Goal: Task Accomplishment & Management: Manage account settings

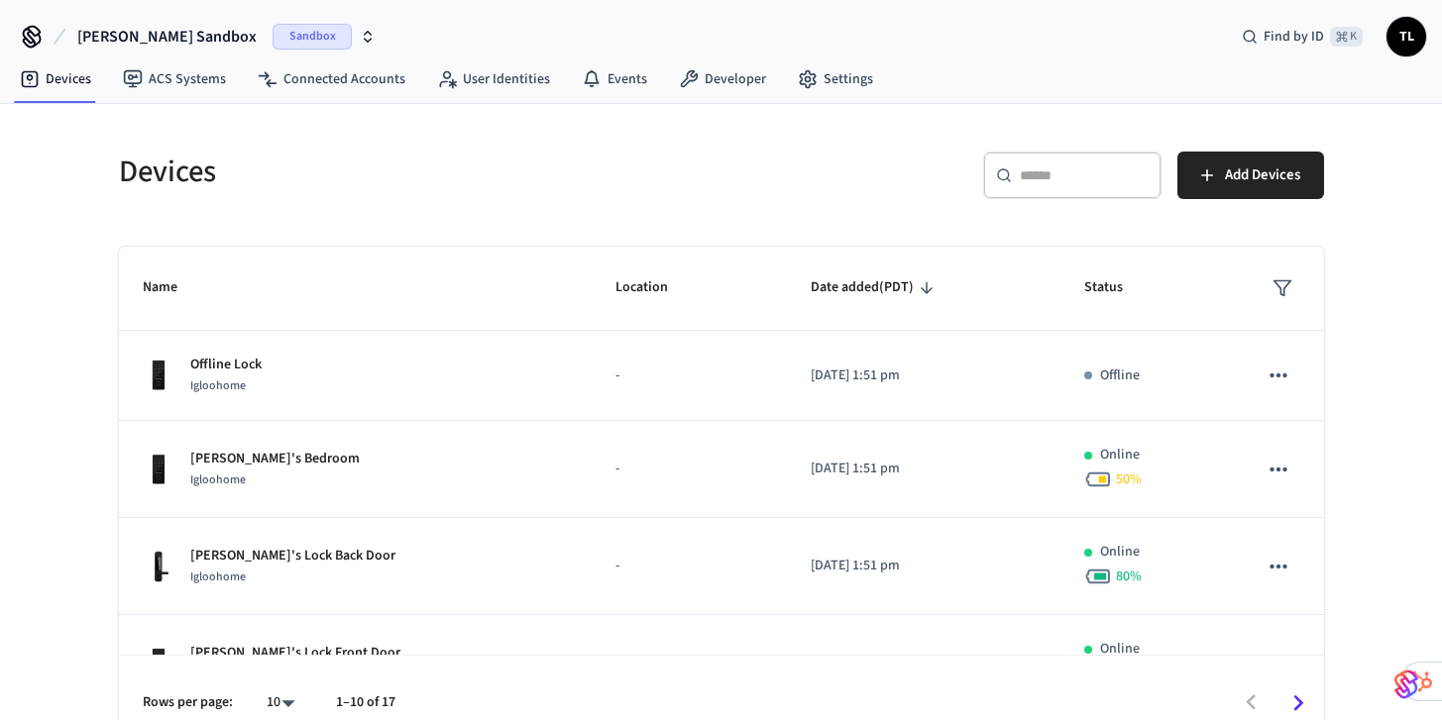
click at [187, 36] on button "[PERSON_NAME] Sandbox Sandbox" at bounding box center [226, 37] width 310 height 42
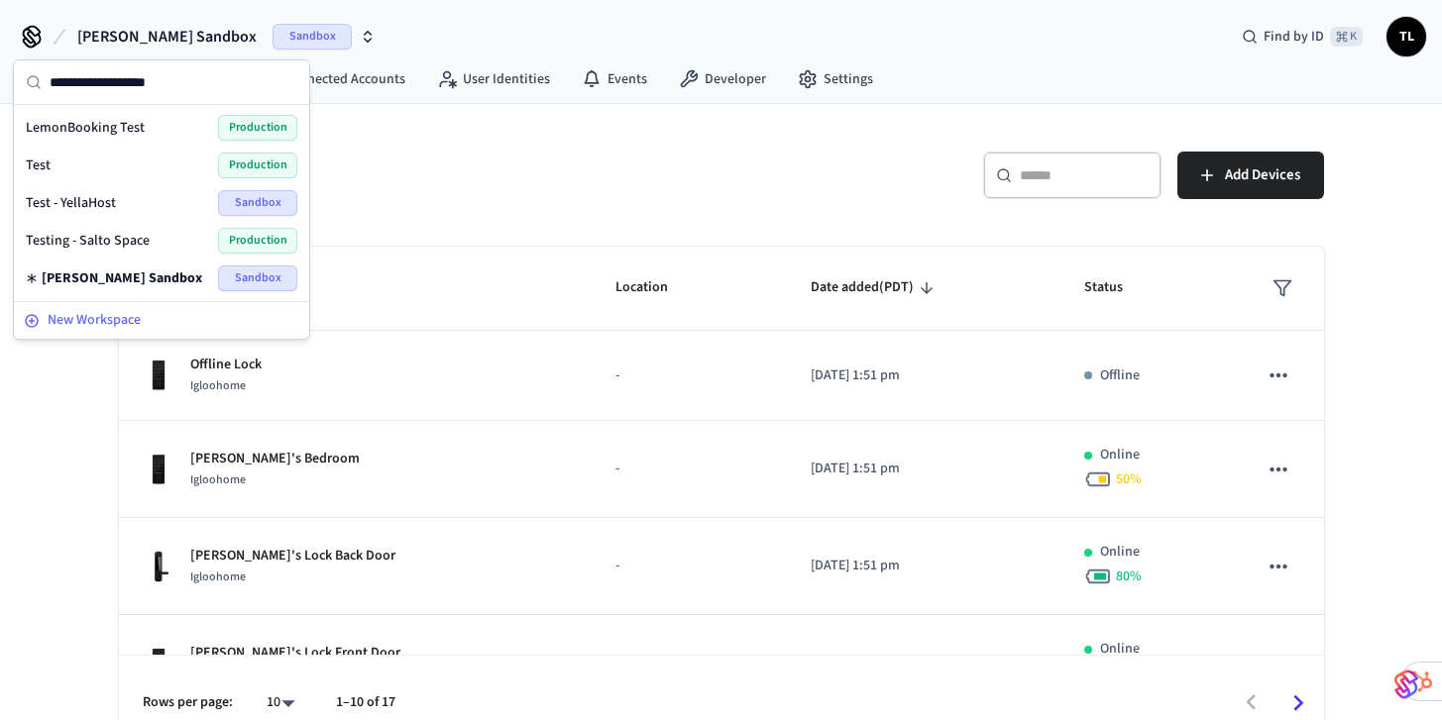
click at [105, 316] on span "New Workspace" at bounding box center [94, 320] width 93 height 21
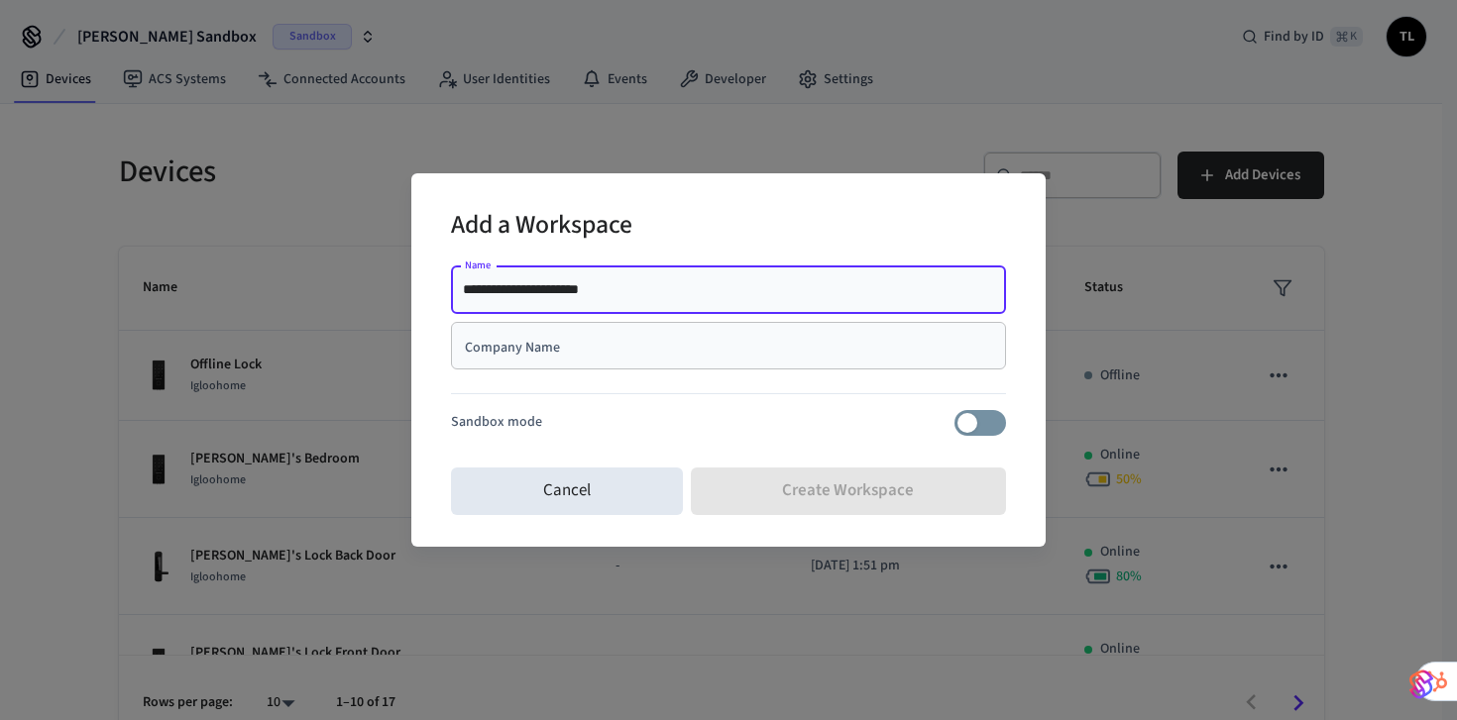
type input "**********"
click at [658, 339] on input "Company Name" at bounding box center [728, 346] width 531 height 20
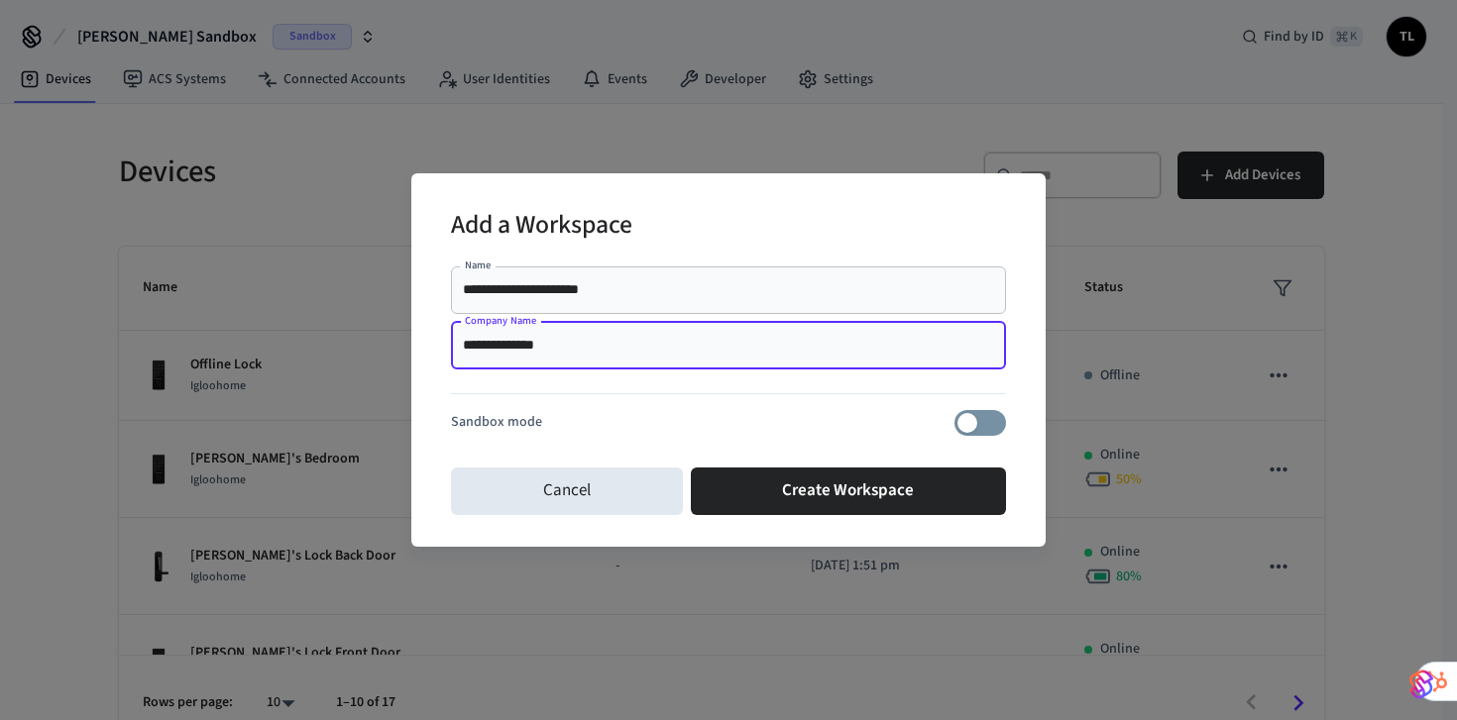
type input "**********"
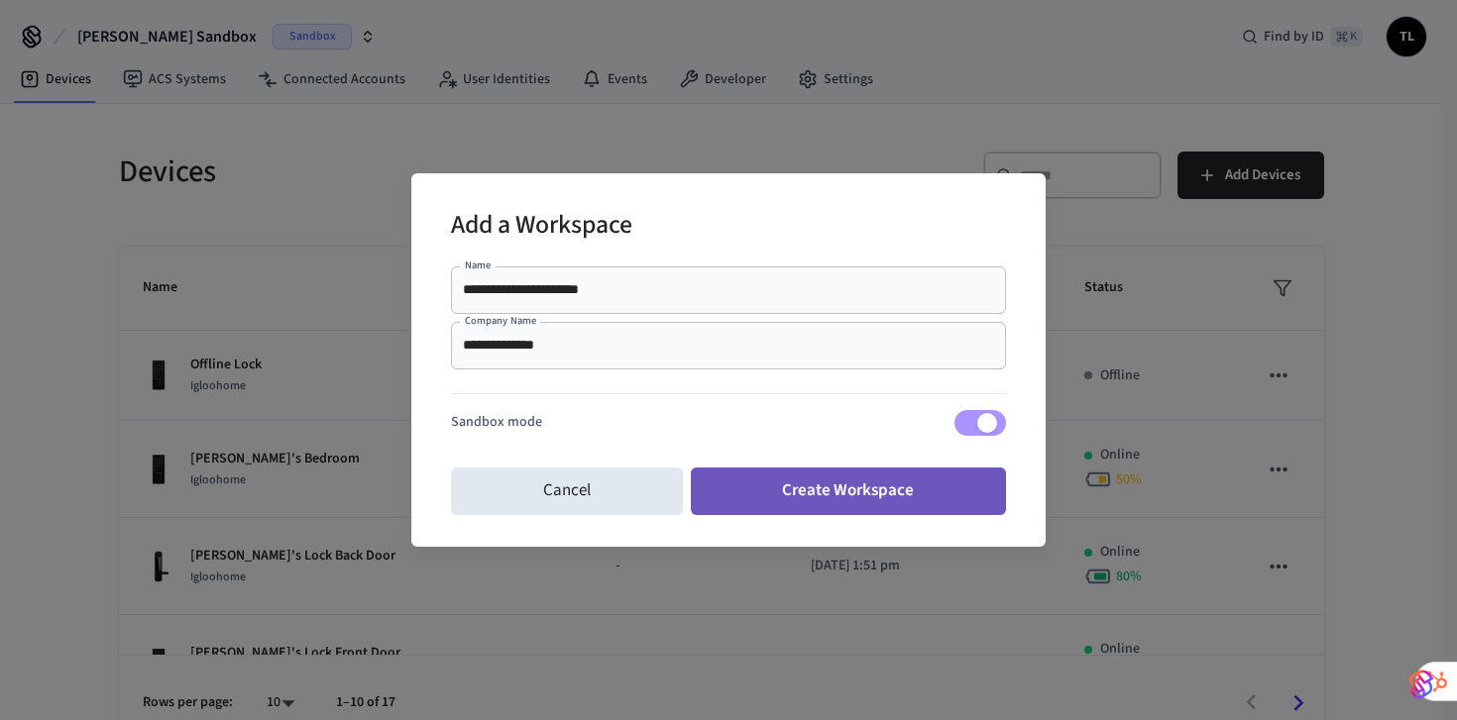
click at [875, 491] on button "Create Workspace" at bounding box center [849, 492] width 316 height 48
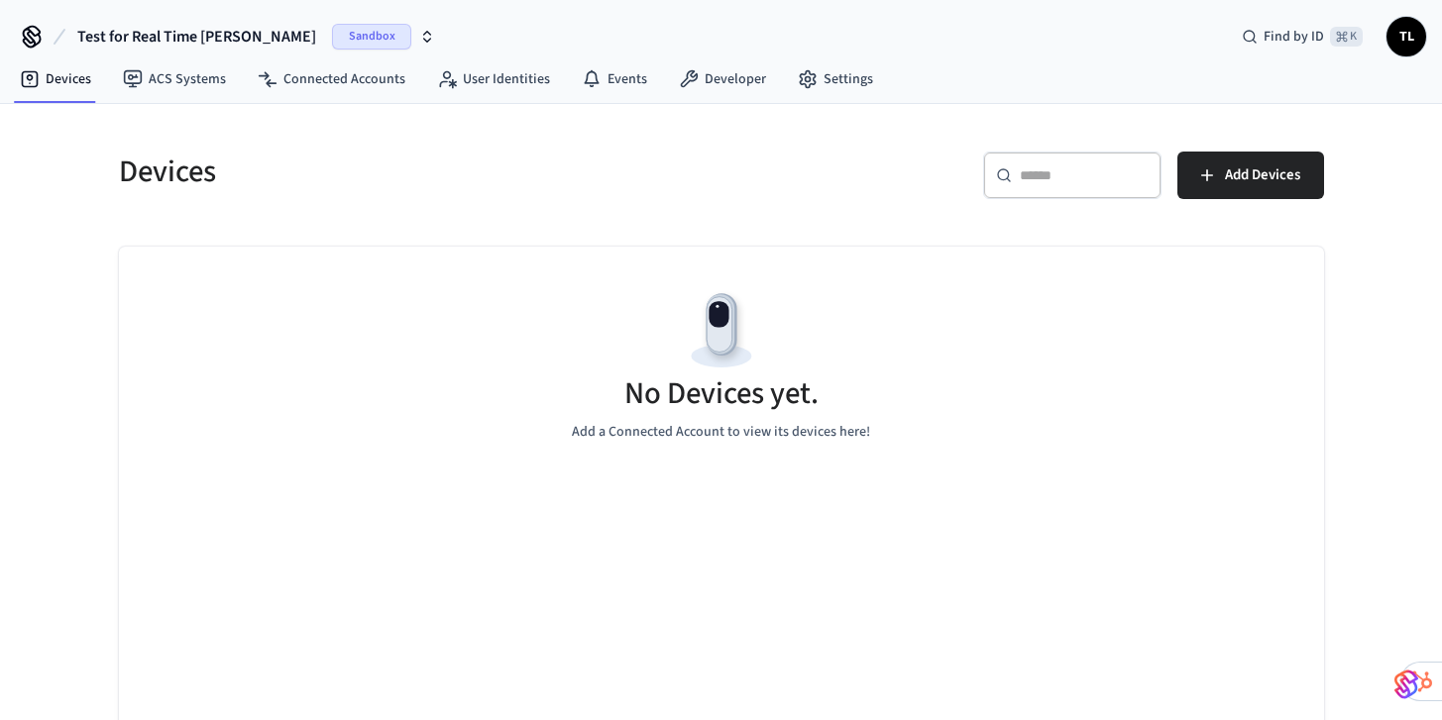
scroll to position [2, 0]
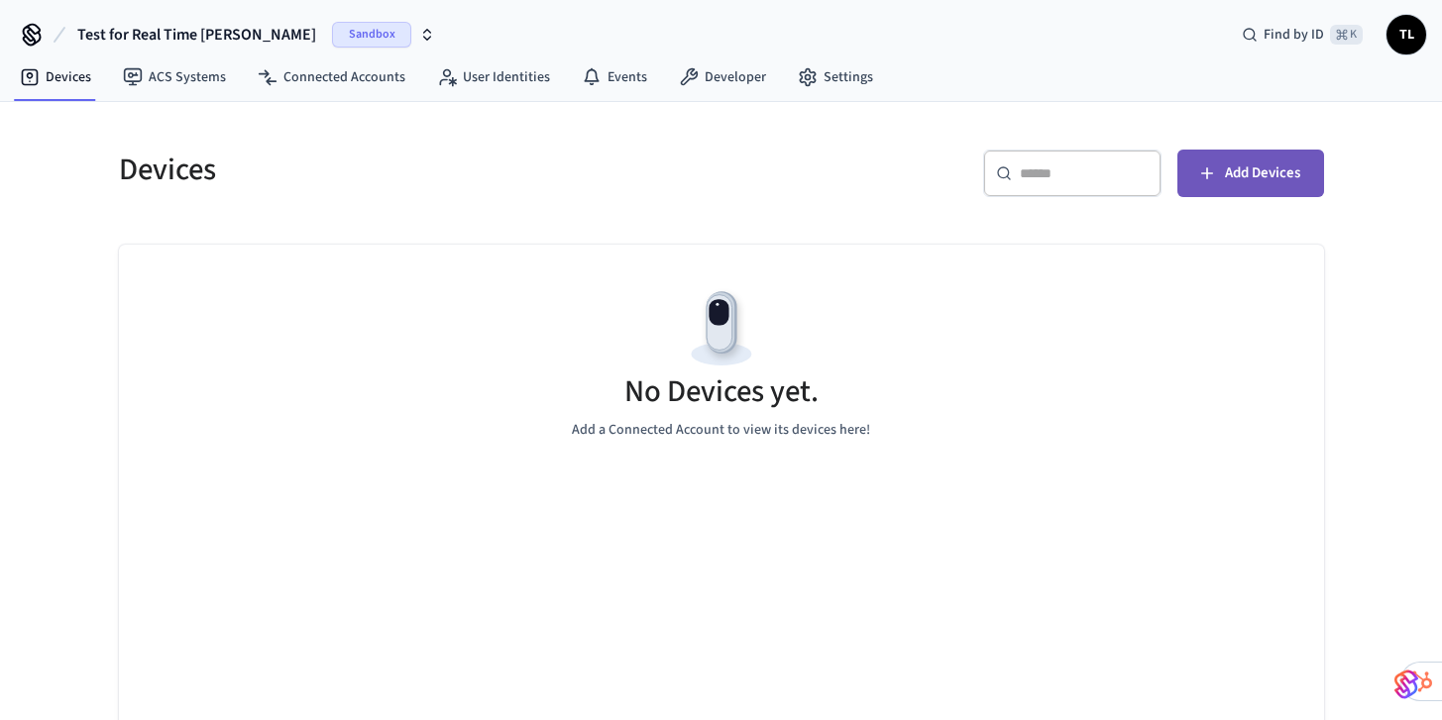
click at [1247, 174] on span "Add Devices" at bounding box center [1262, 174] width 75 height 26
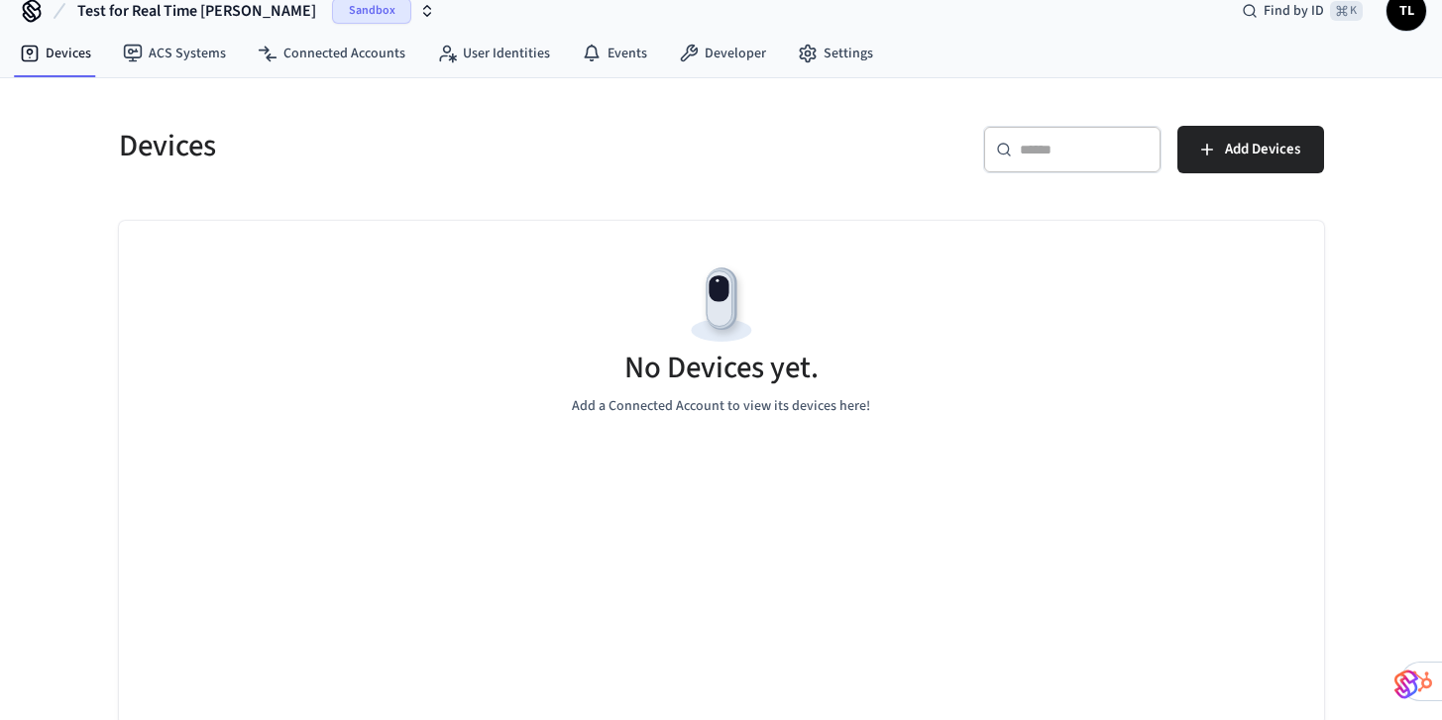
scroll to position [30, 0]
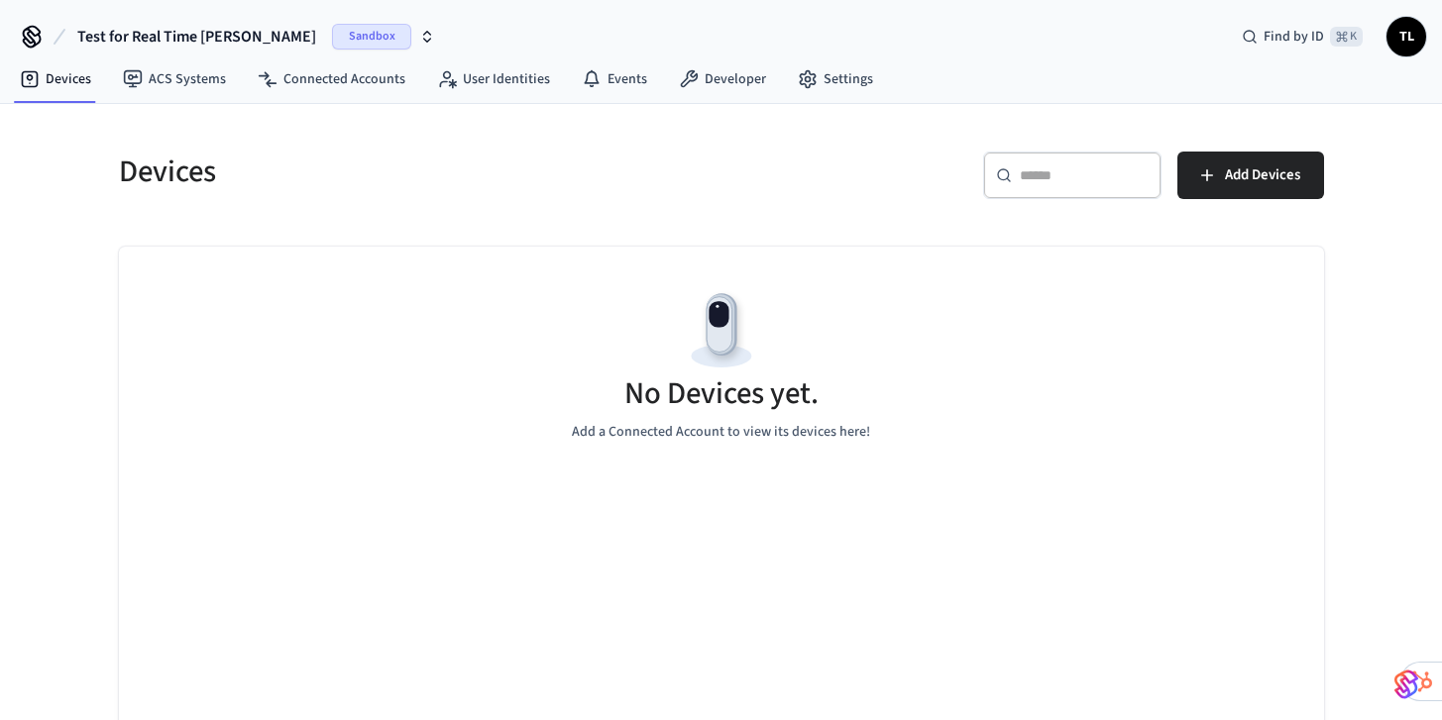
scroll to position [1, 0]
click at [348, 80] on link "Connected Accounts" at bounding box center [331, 78] width 179 height 36
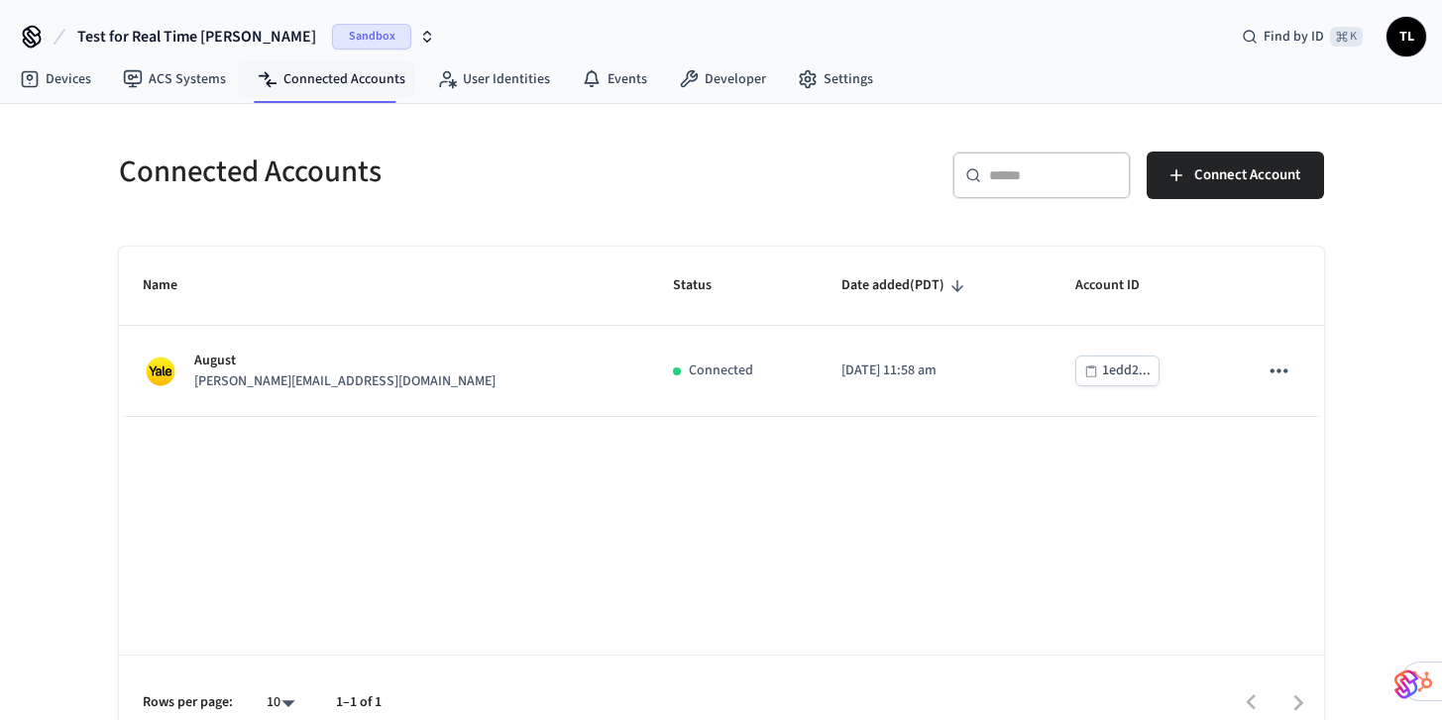
scroll to position [31, 0]
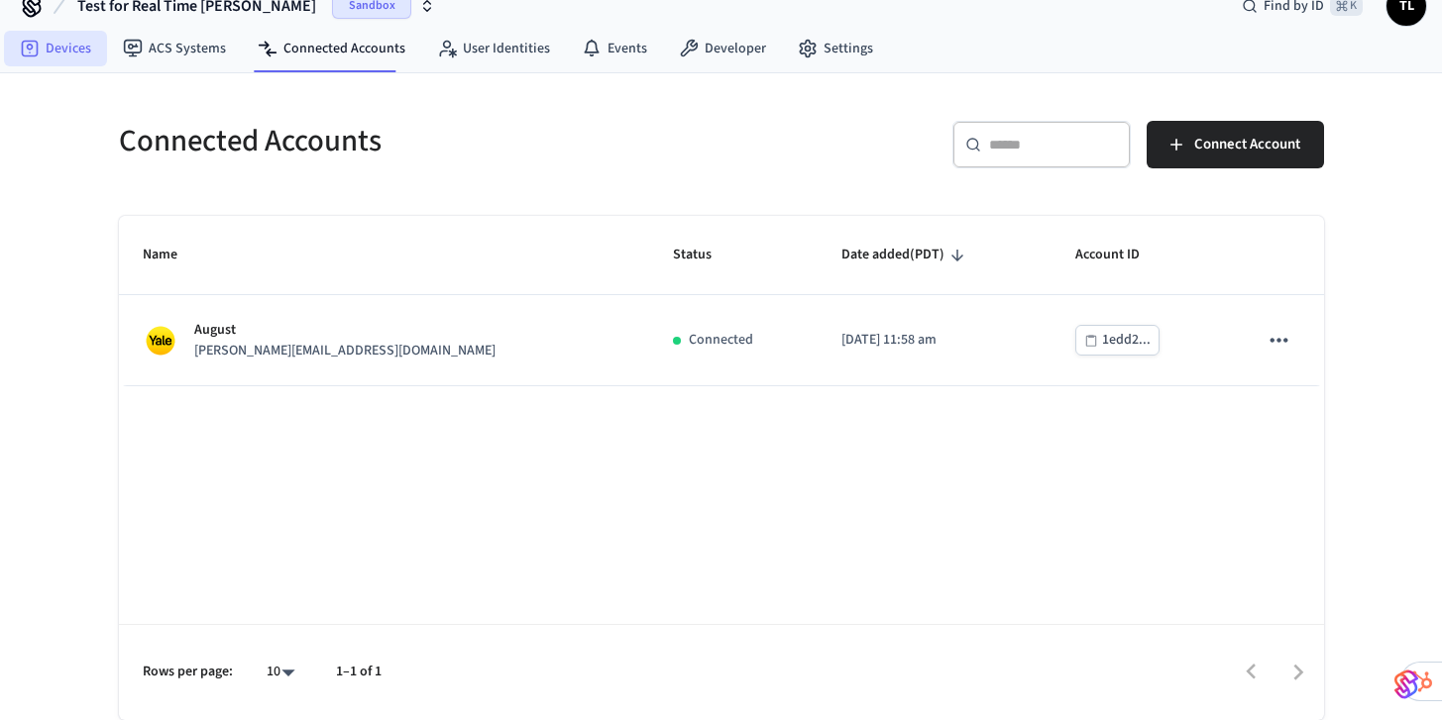
click at [77, 45] on link "Devices" at bounding box center [55, 49] width 103 height 36
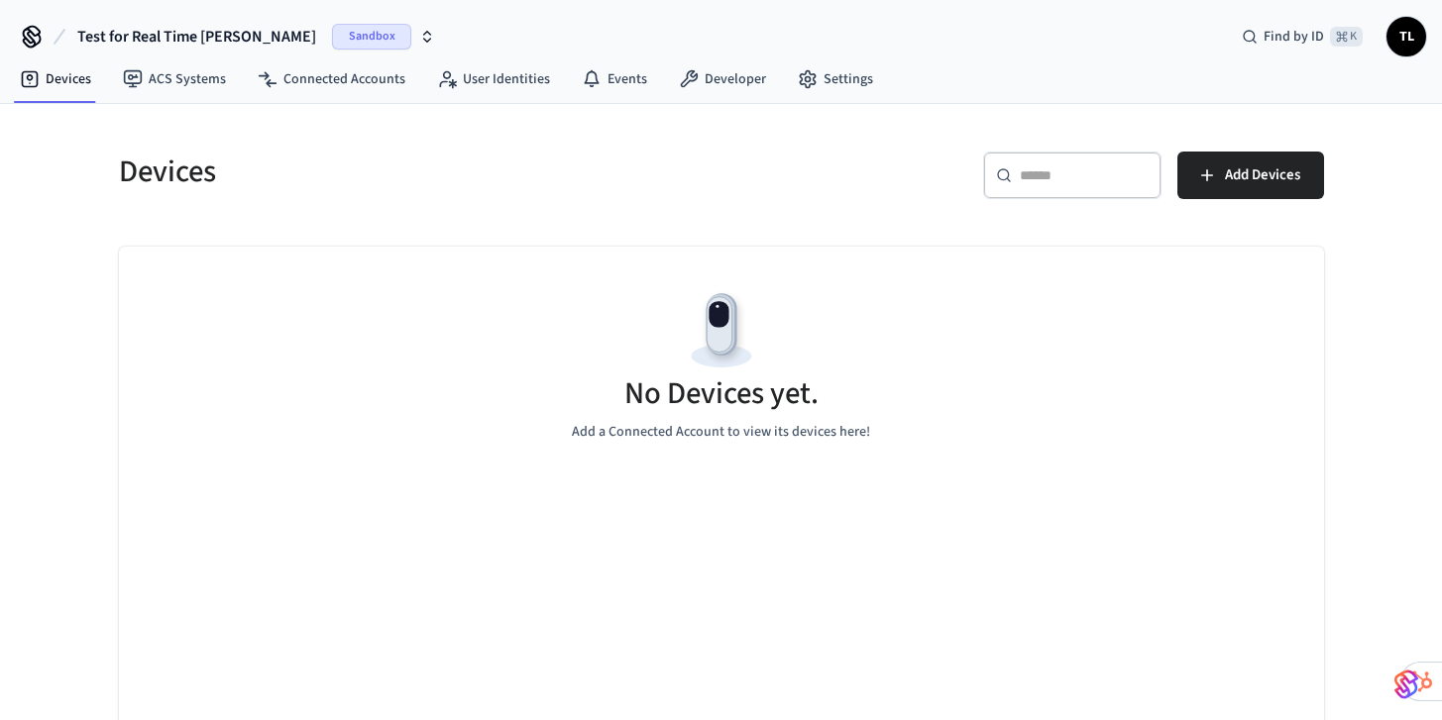
scroll to position [31, 0]
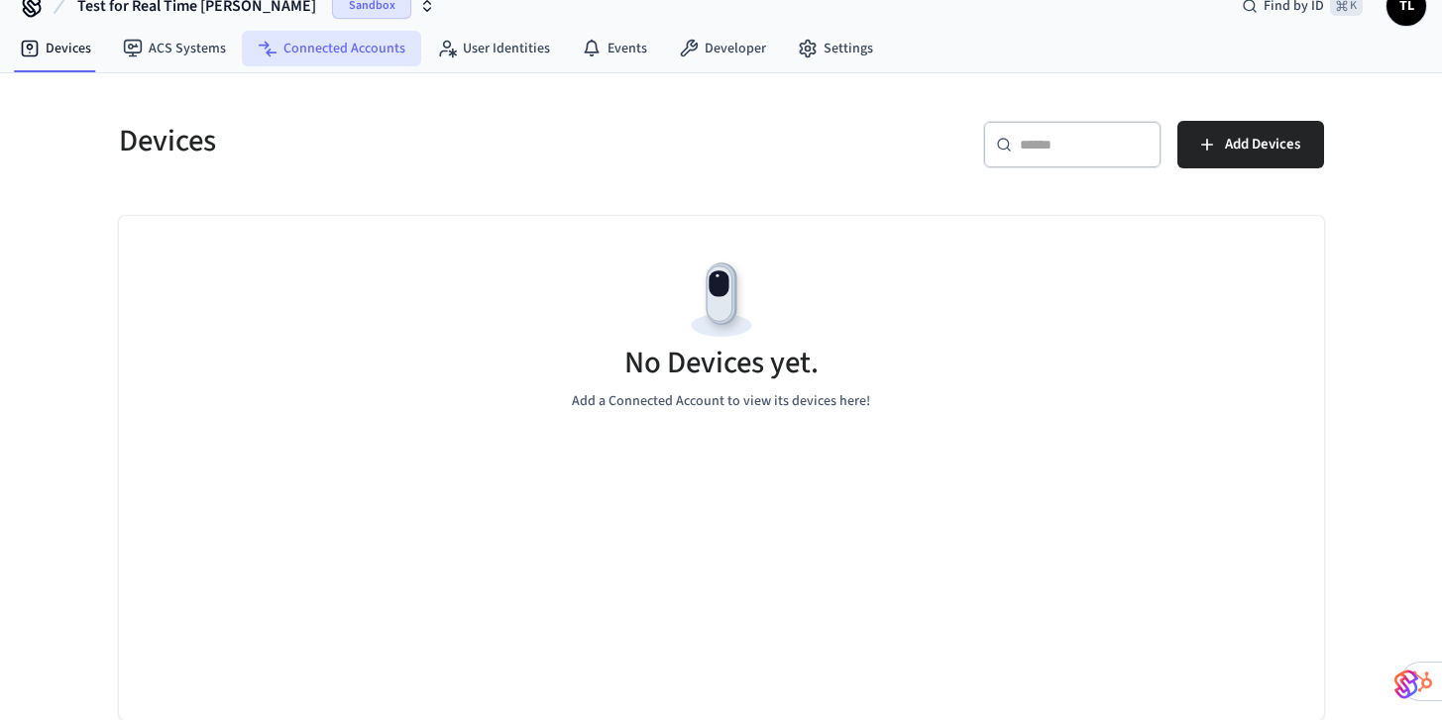
click at [351, 49] on link "Connected Accounts" at bounding box center [331, 49] width 179 height 36
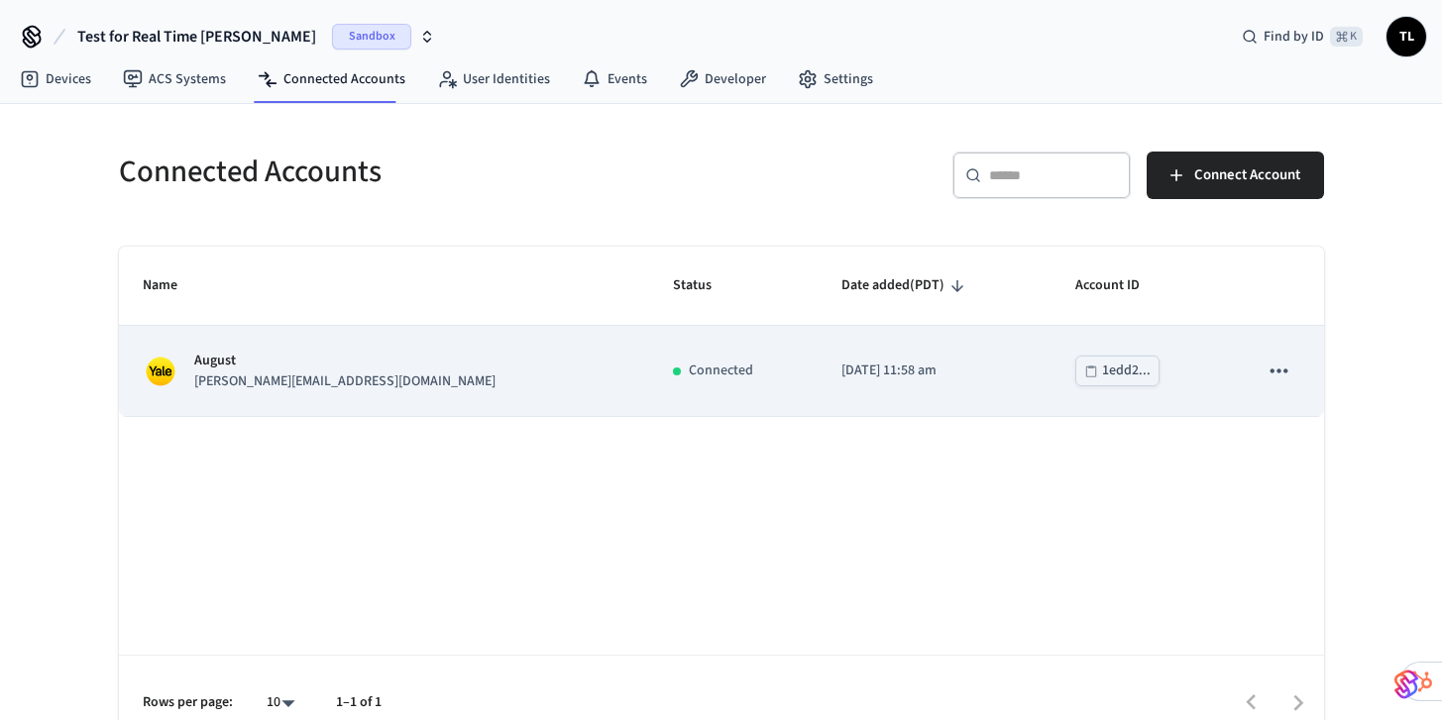
click at [381, 360] on div "August jane@example.com" at bounding box center [384, 372] width 483 height 42
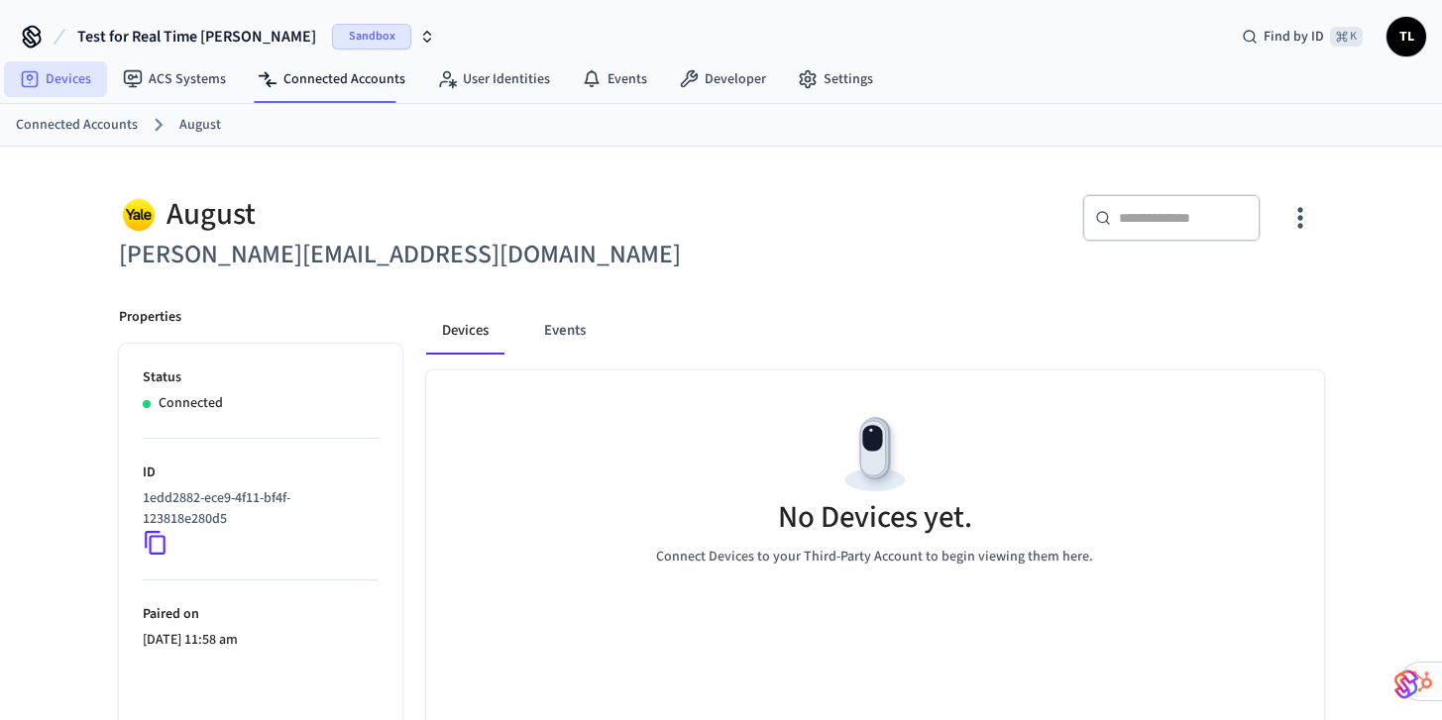
click at [52, 66] on link "Devices" at bounding box center [55, 79] width 103 height 36
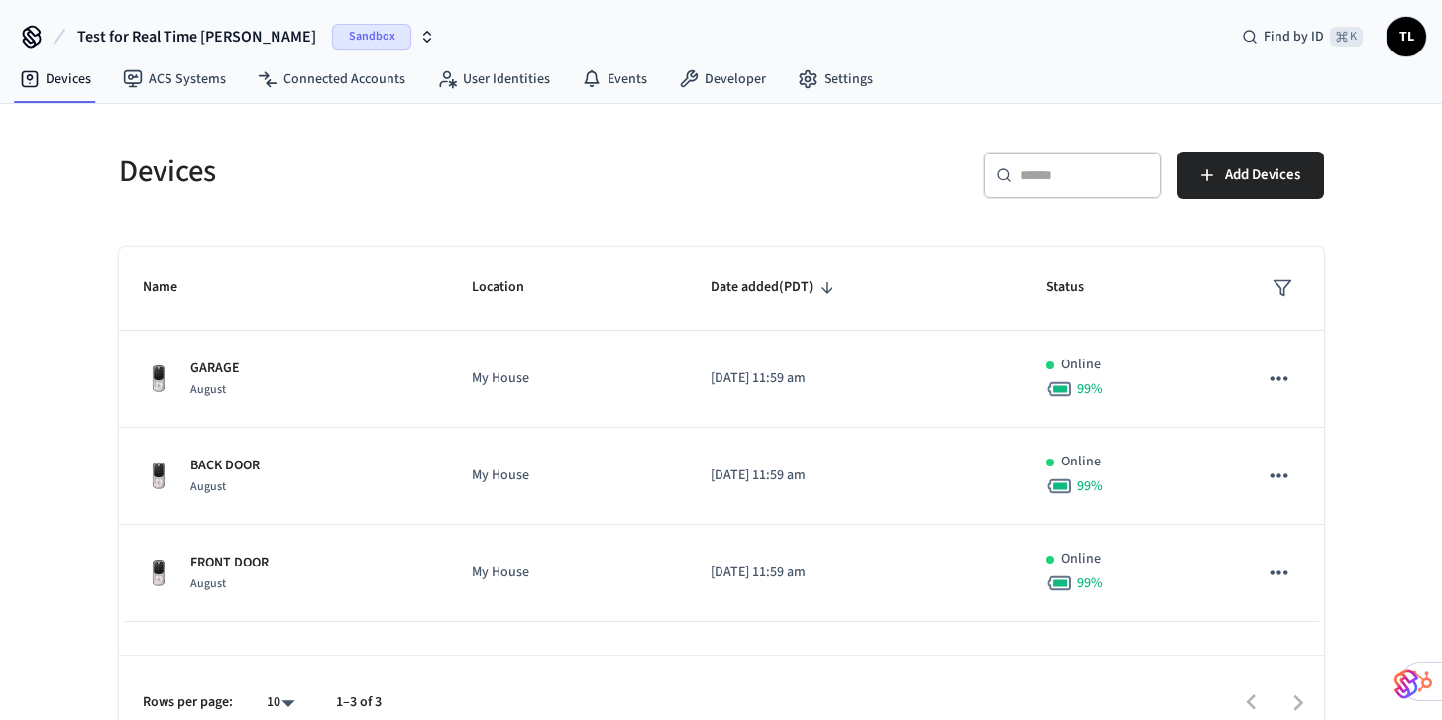
click at [212, 43] on span "Test for Real Time [PERSON_NAME]" at bounding box center [196, 37] width 239 height 24
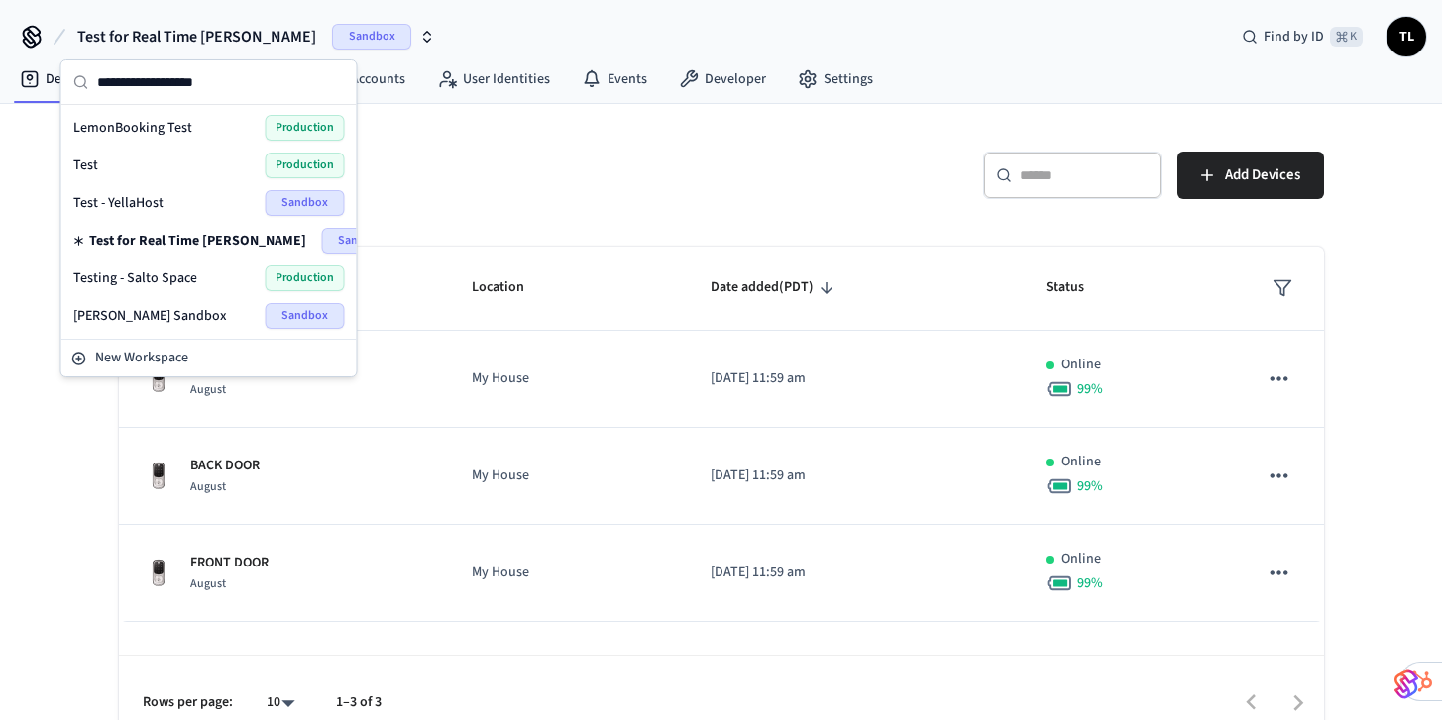
click at [190, 165] on div "Test Production" at bounding box center [209, 166] width 272 height 26
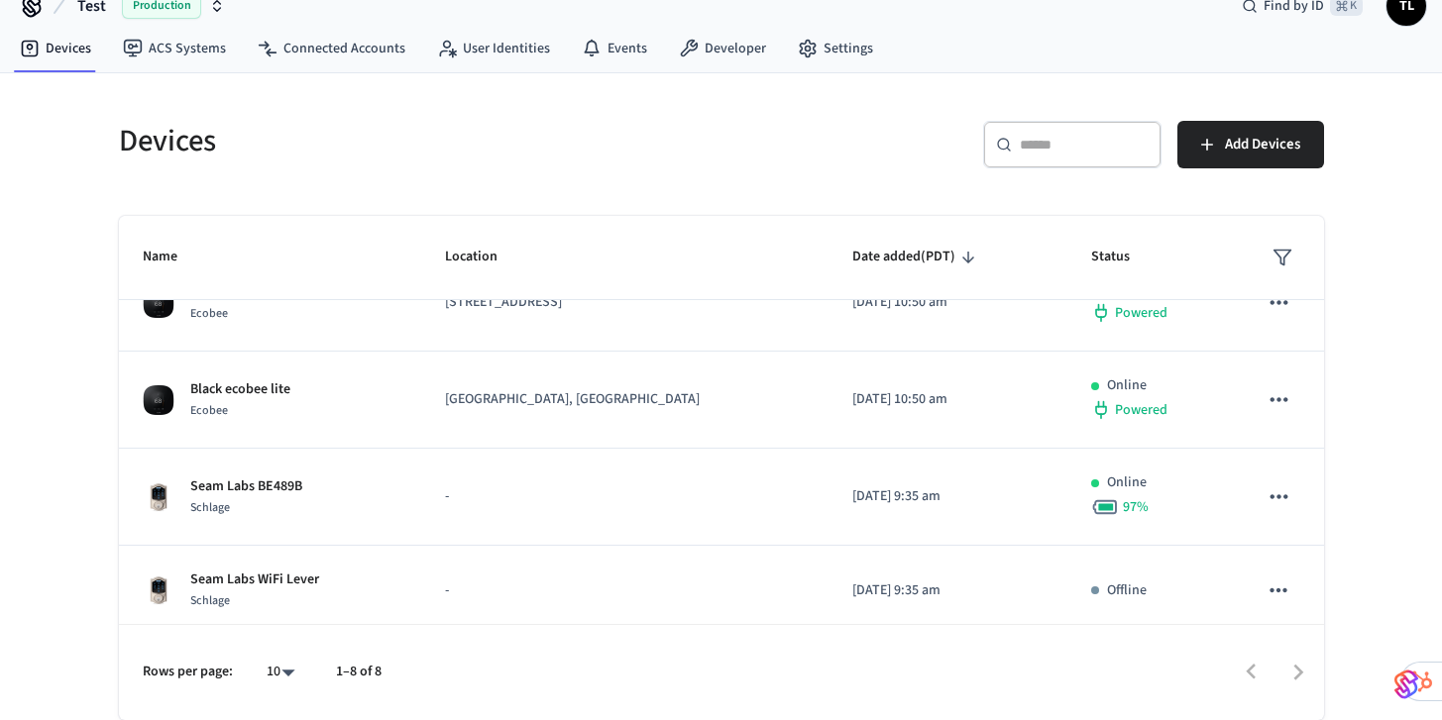
scroll to position [236, 0]
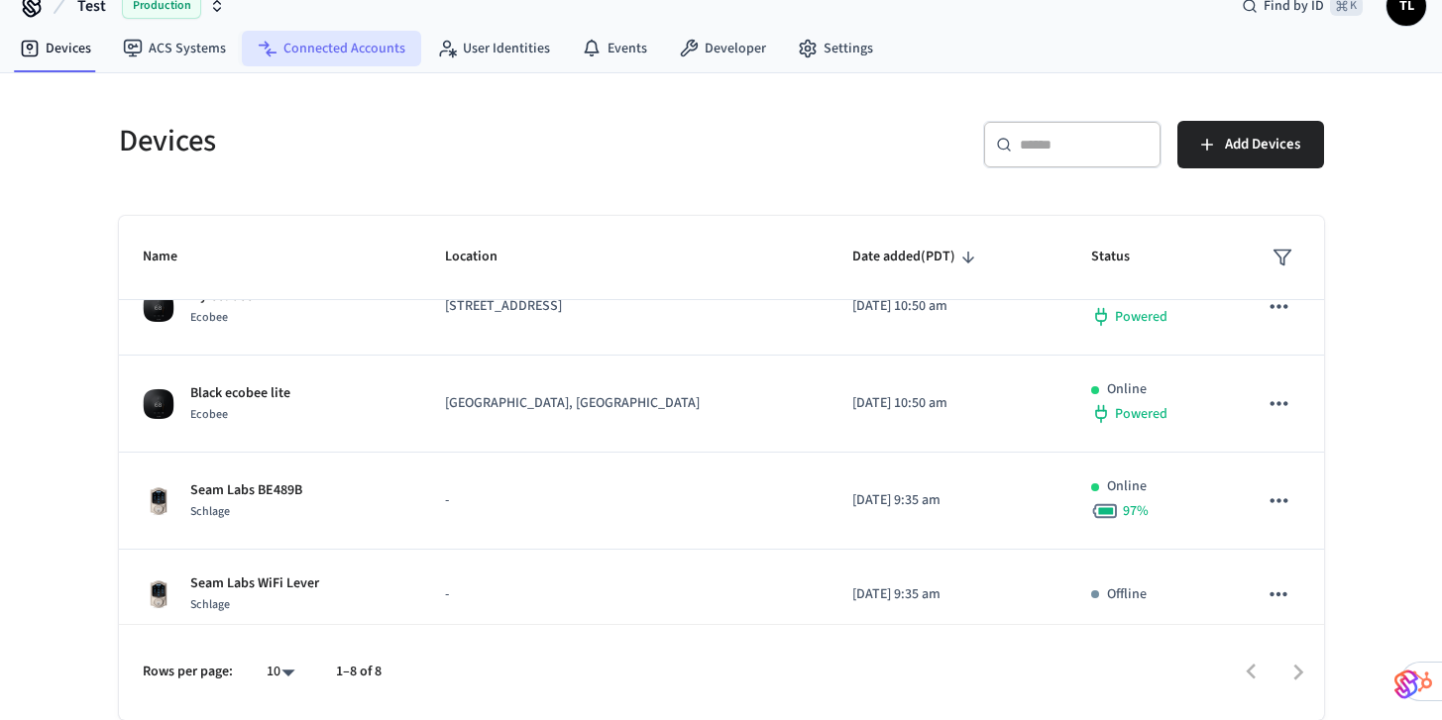
click at [357, 54] on link "Connected Accounts" at bounding box center [331, 49] width 179 height 36
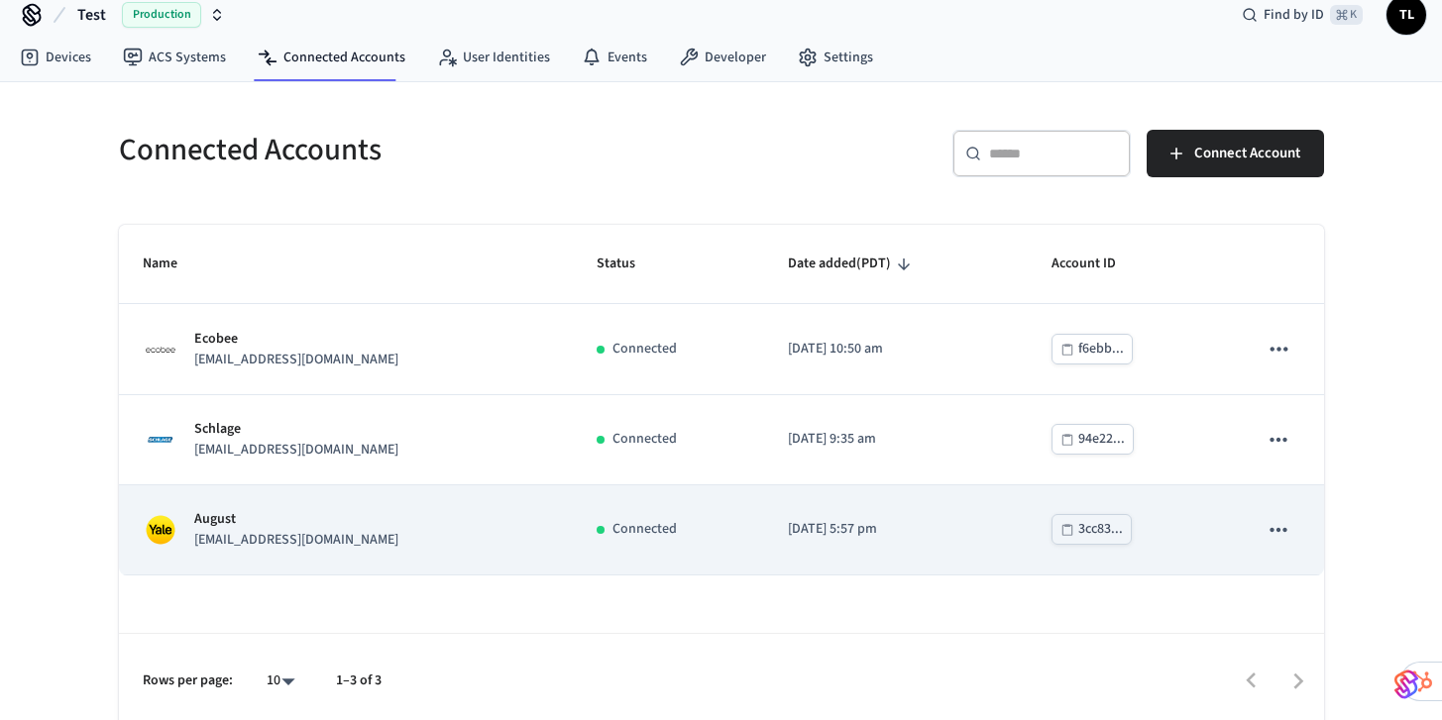
scroll to position [31, 0]
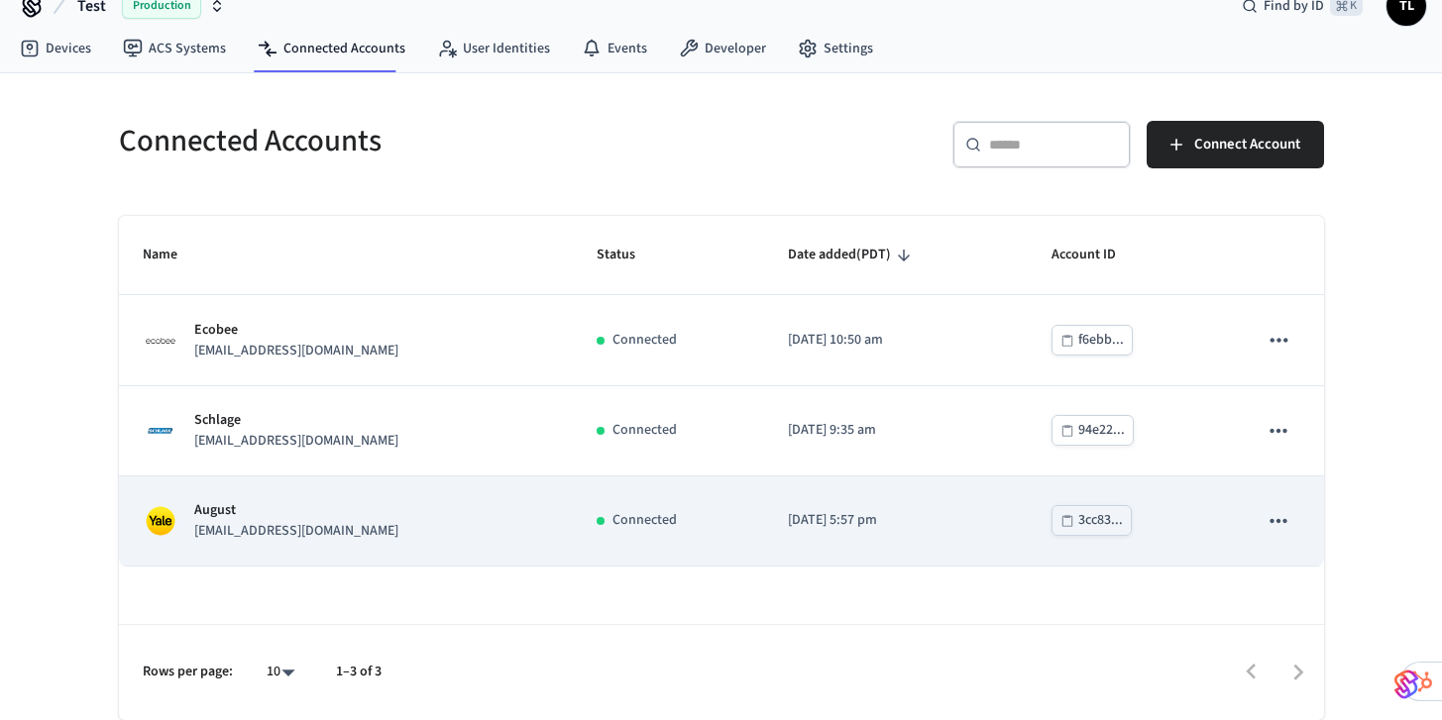
click at [418, 530] on div "August tylerlux@gmail.com" at bounding box center [346, 521] width 406 height 42
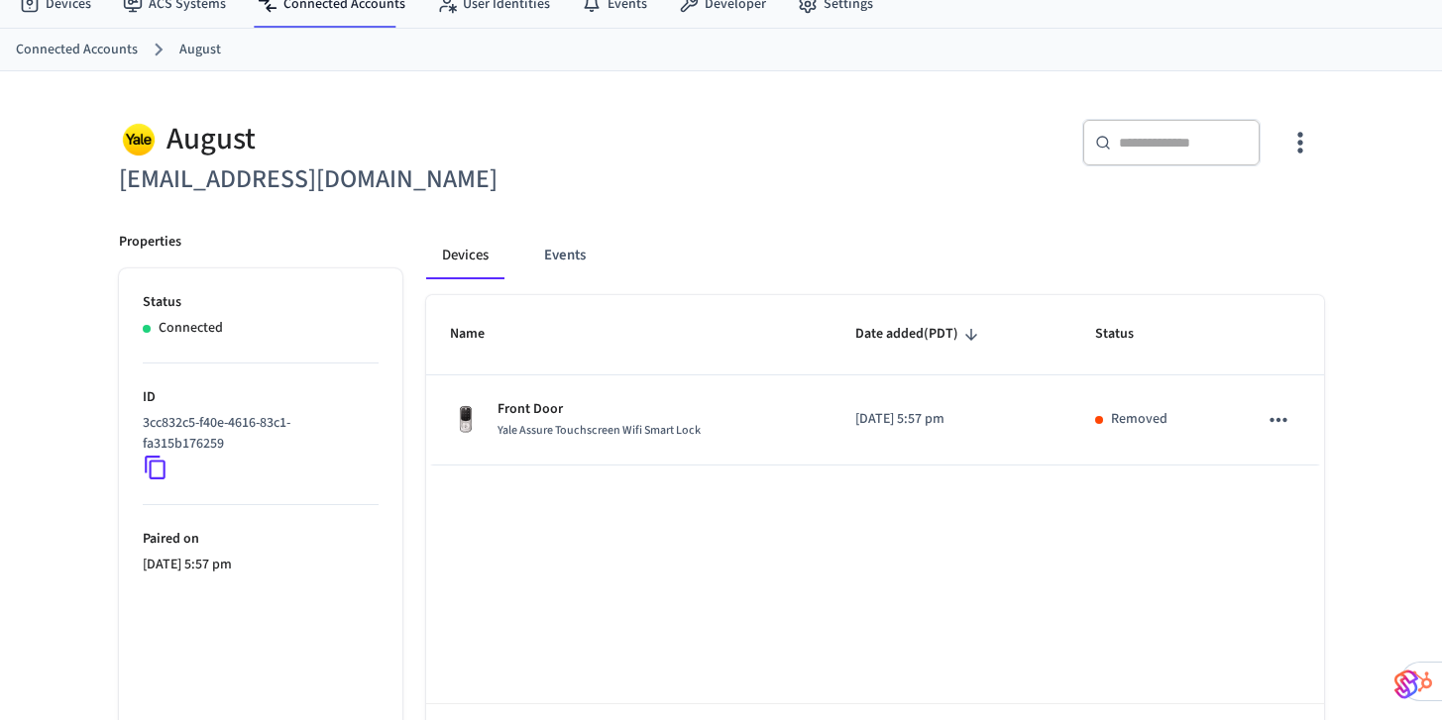
scroll to position [69, 0]
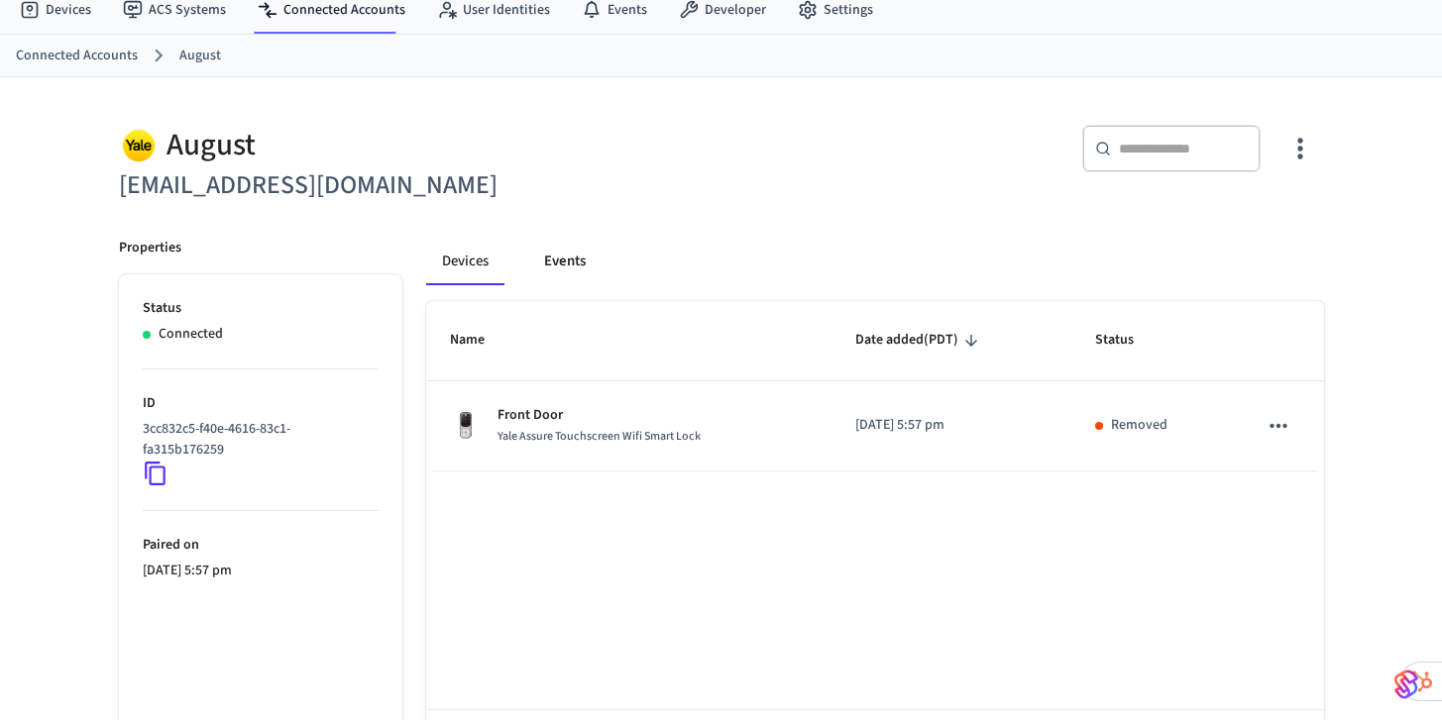
click at [566, 256] on button "Events" at bounding box center [564, 262] width 73 height 48
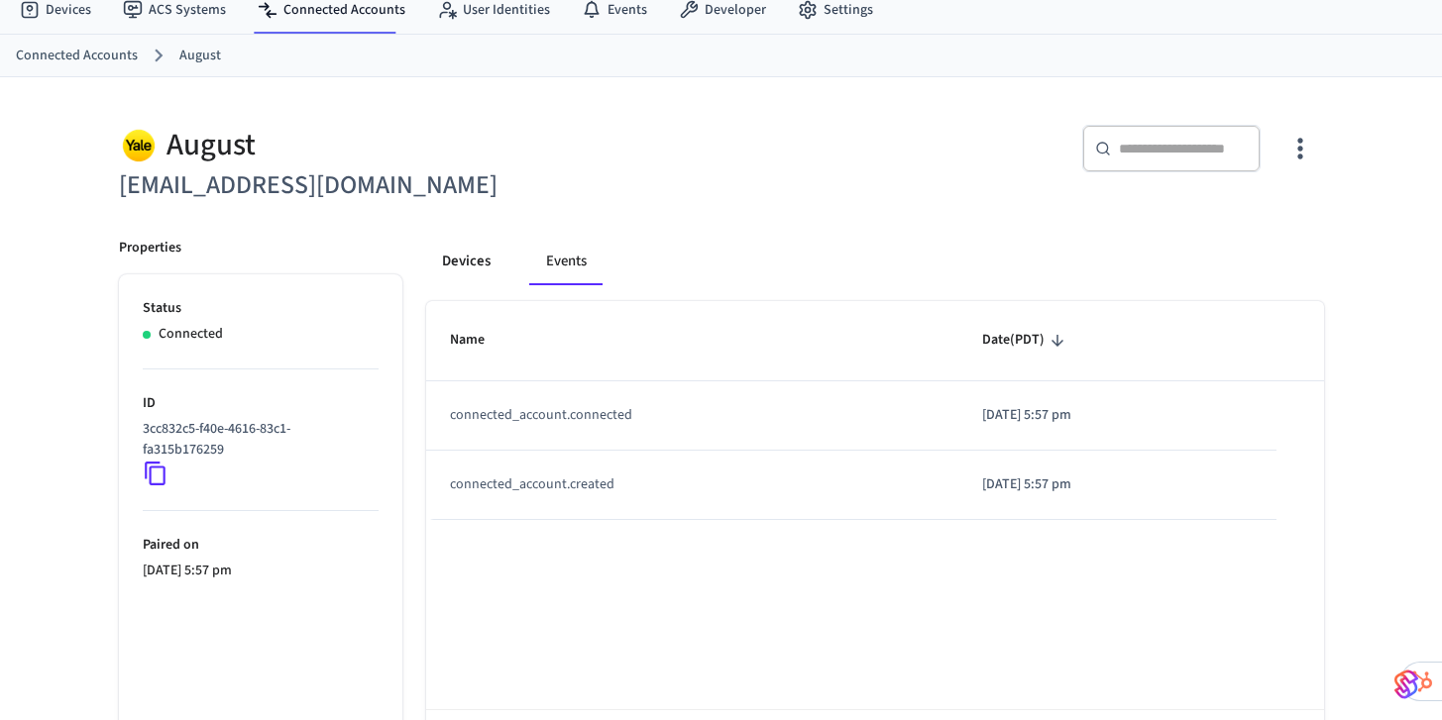
click at [465, 265] on button "Devices" at bounding box center [466, 262] width 80 height 48
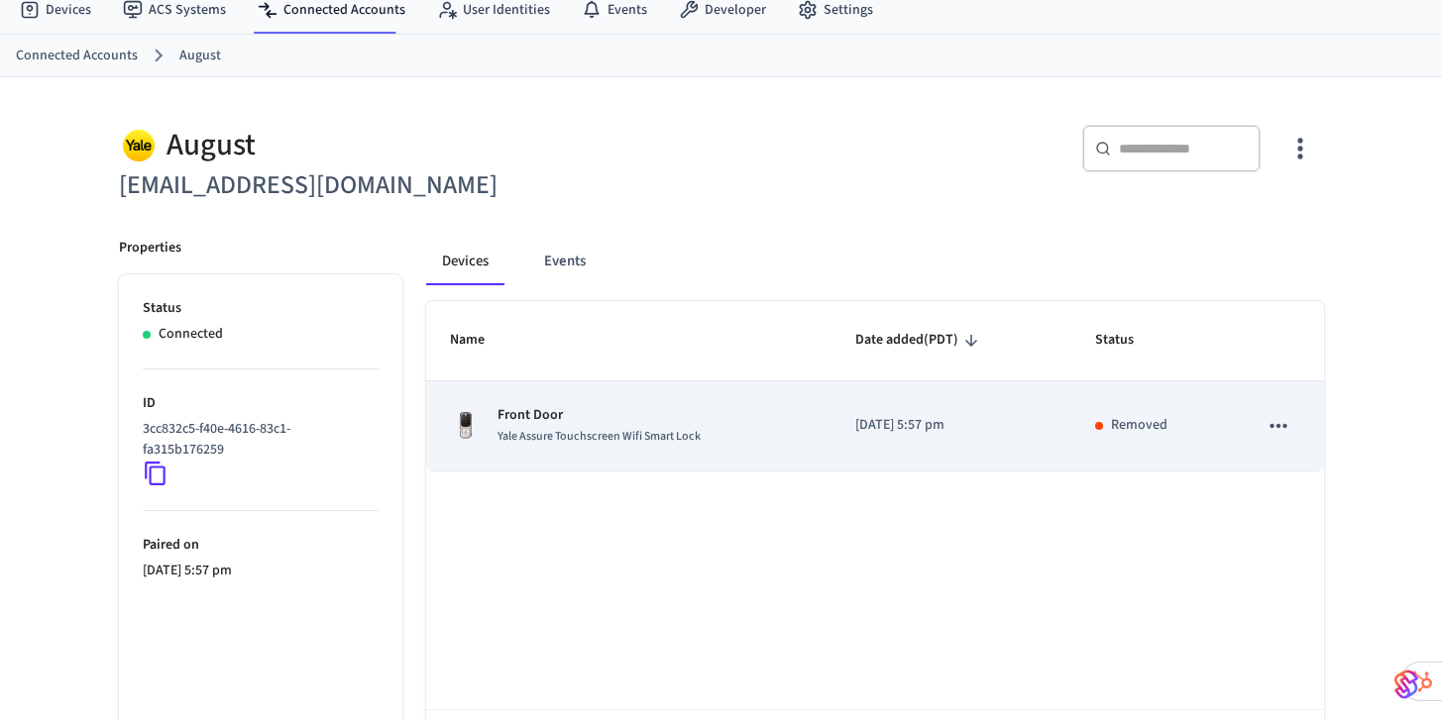
click at [583, 424] on p "Front Door" at bounding box center [598, 415] width 203 height 21
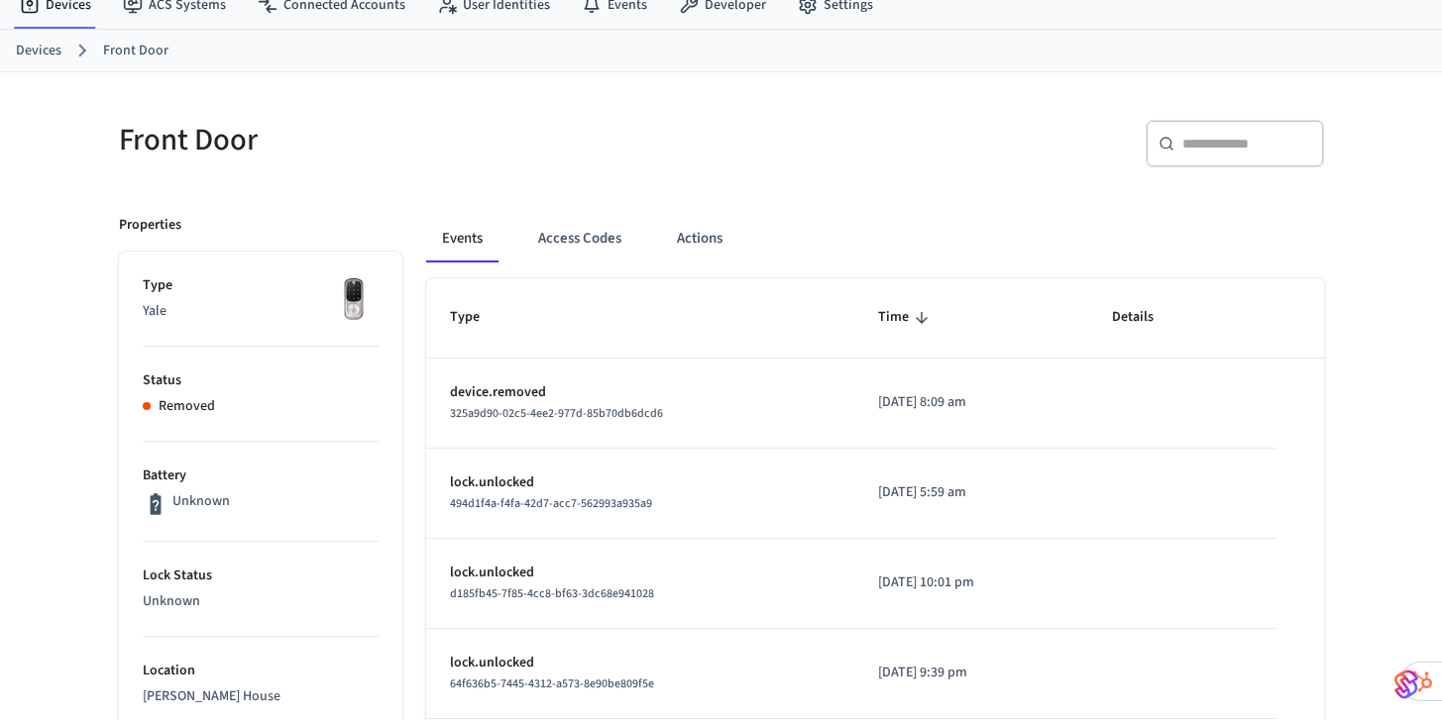
scroll to position [93, 0]
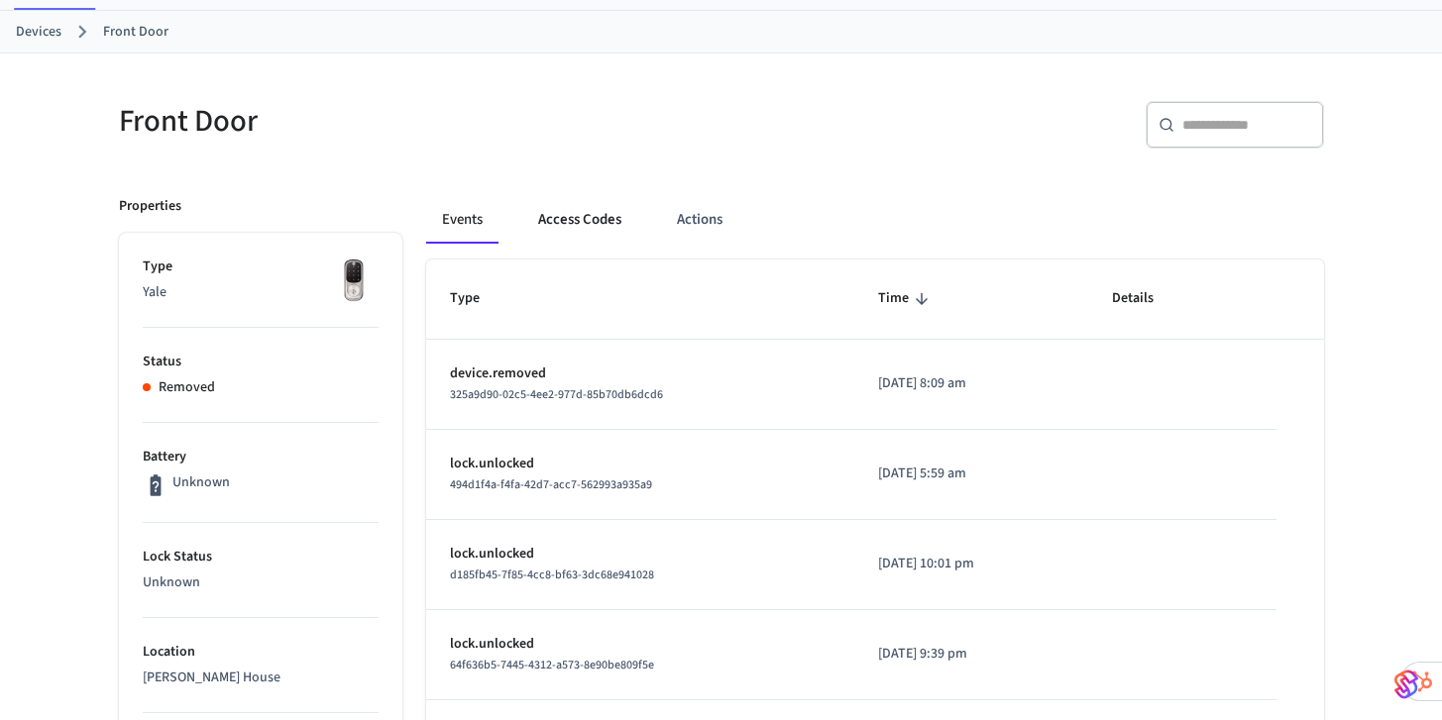
click at [592, 228] on button "Access Codes" at bounding box center [579, 220] width 115 height 48
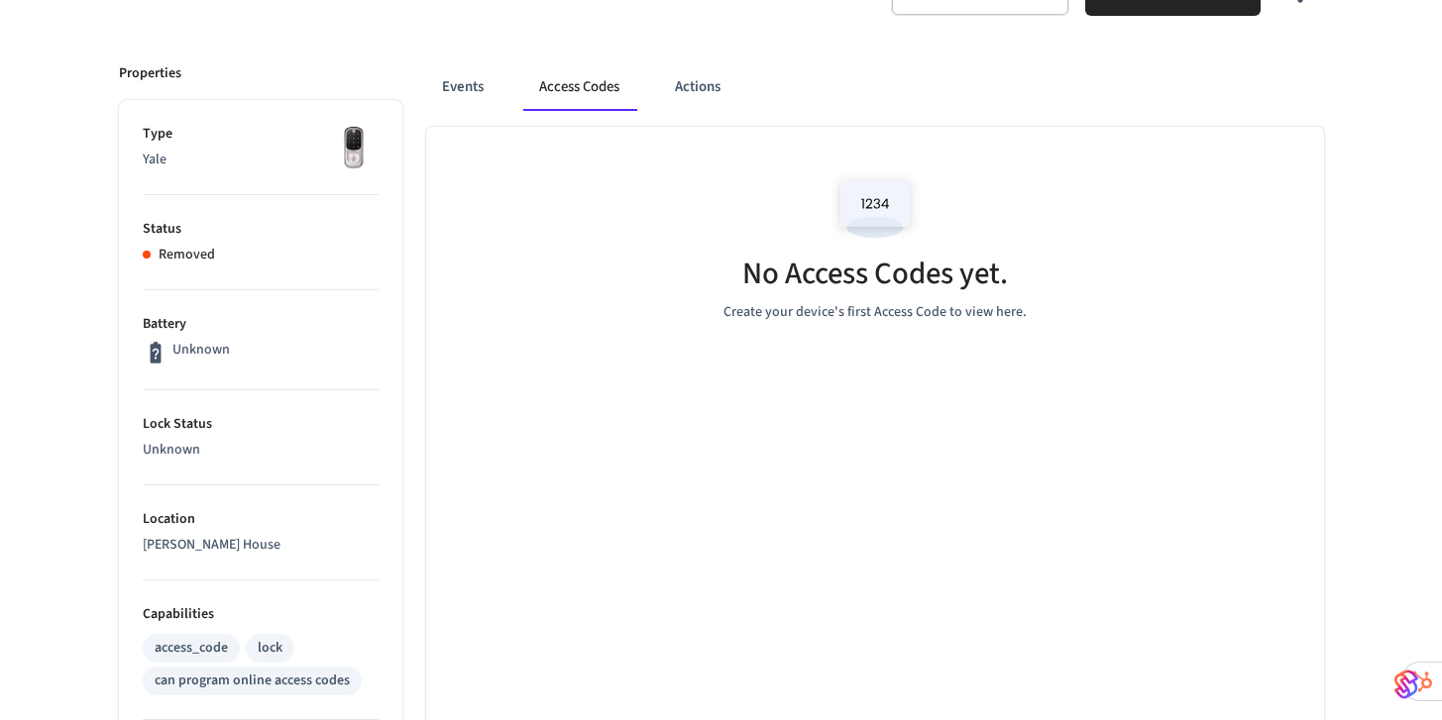
scroll to position [222, 0]
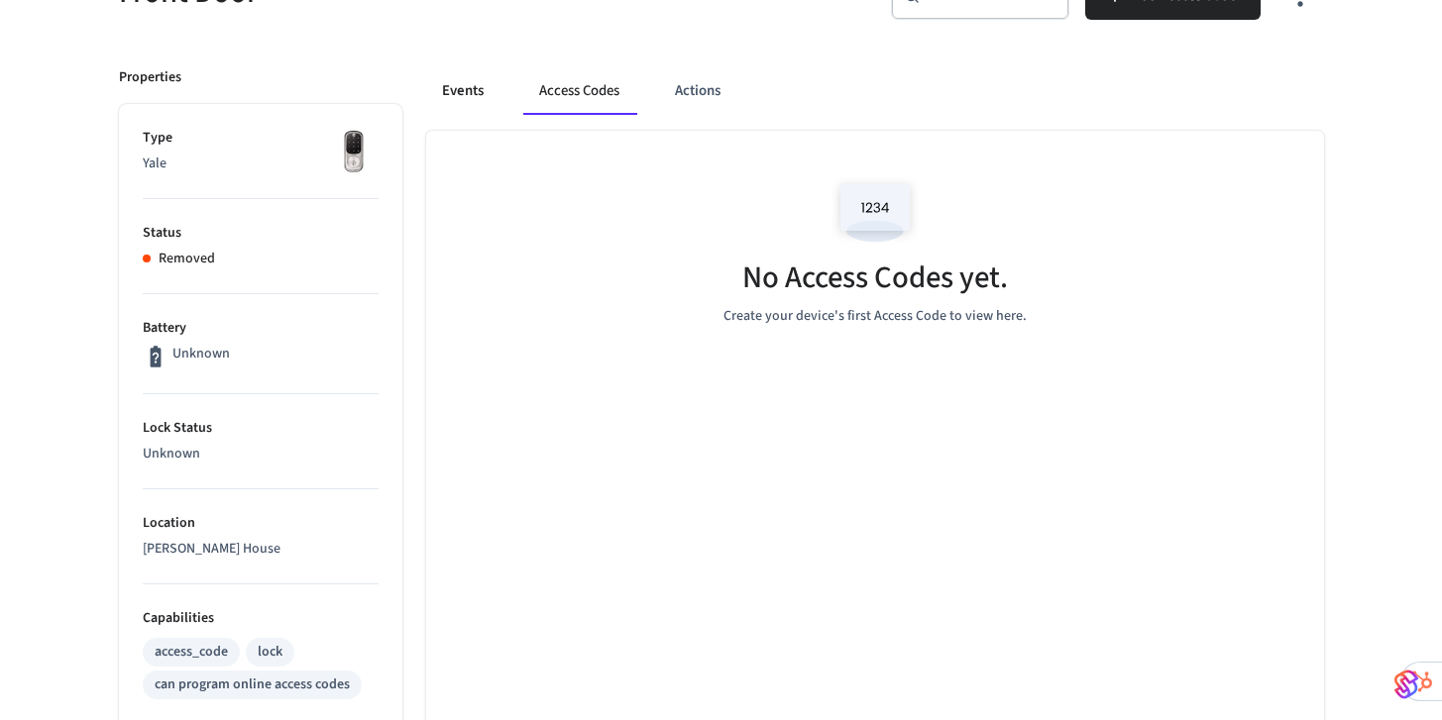
click at [444, 91] on button "Events" at bounding box center [462, 91] width 73 height 48
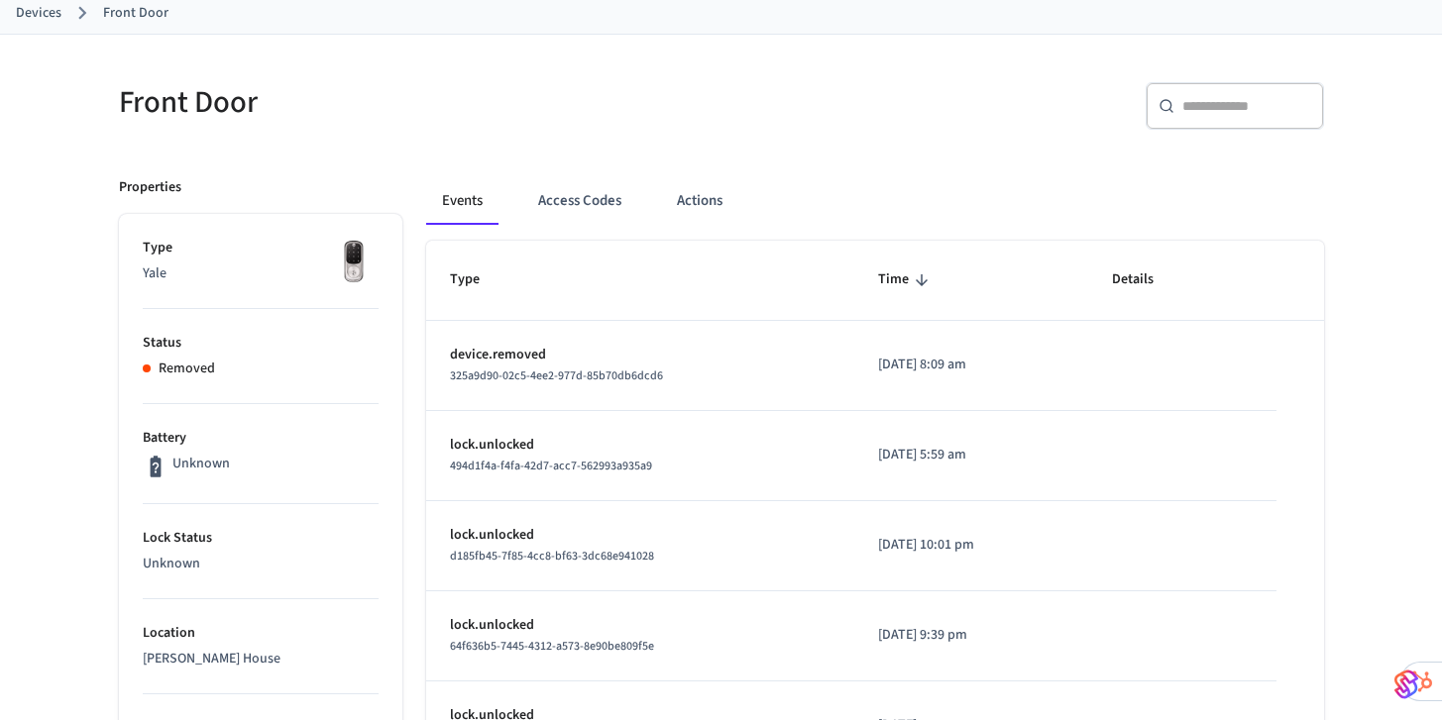
scroll to position [0, 0]
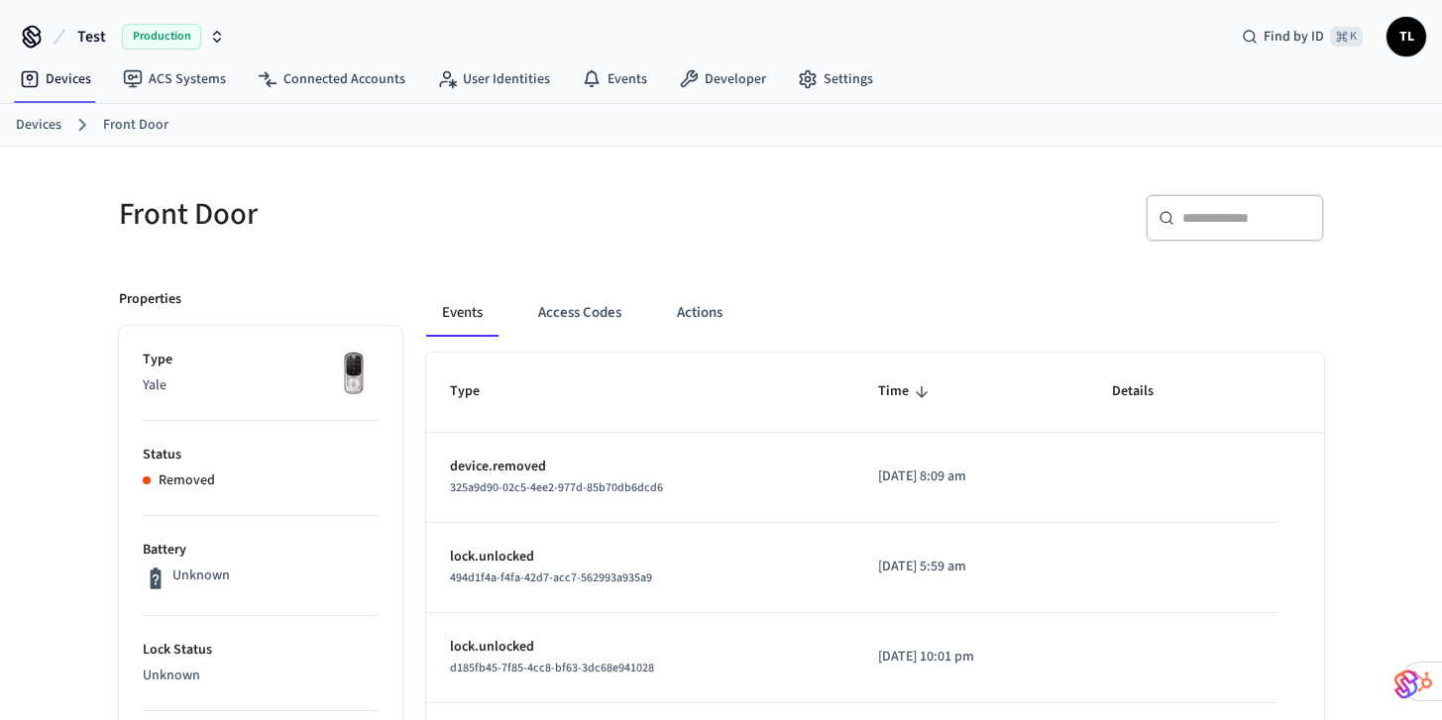
click at [126, 39] on span "Production" at bounding box center [161, 37] width 79 height 26
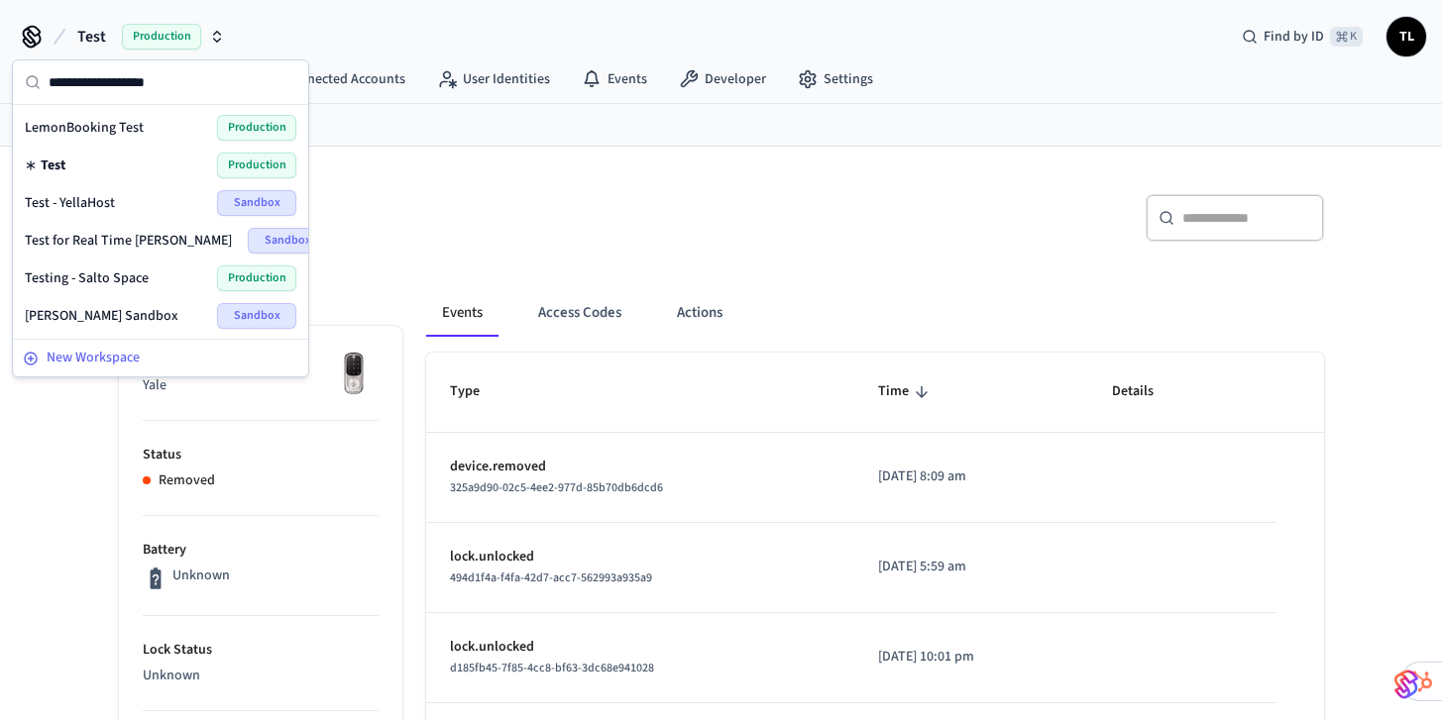
click at [115, 359] on span "New Workspace" at bounding box center [93, 358] width 93 height 21
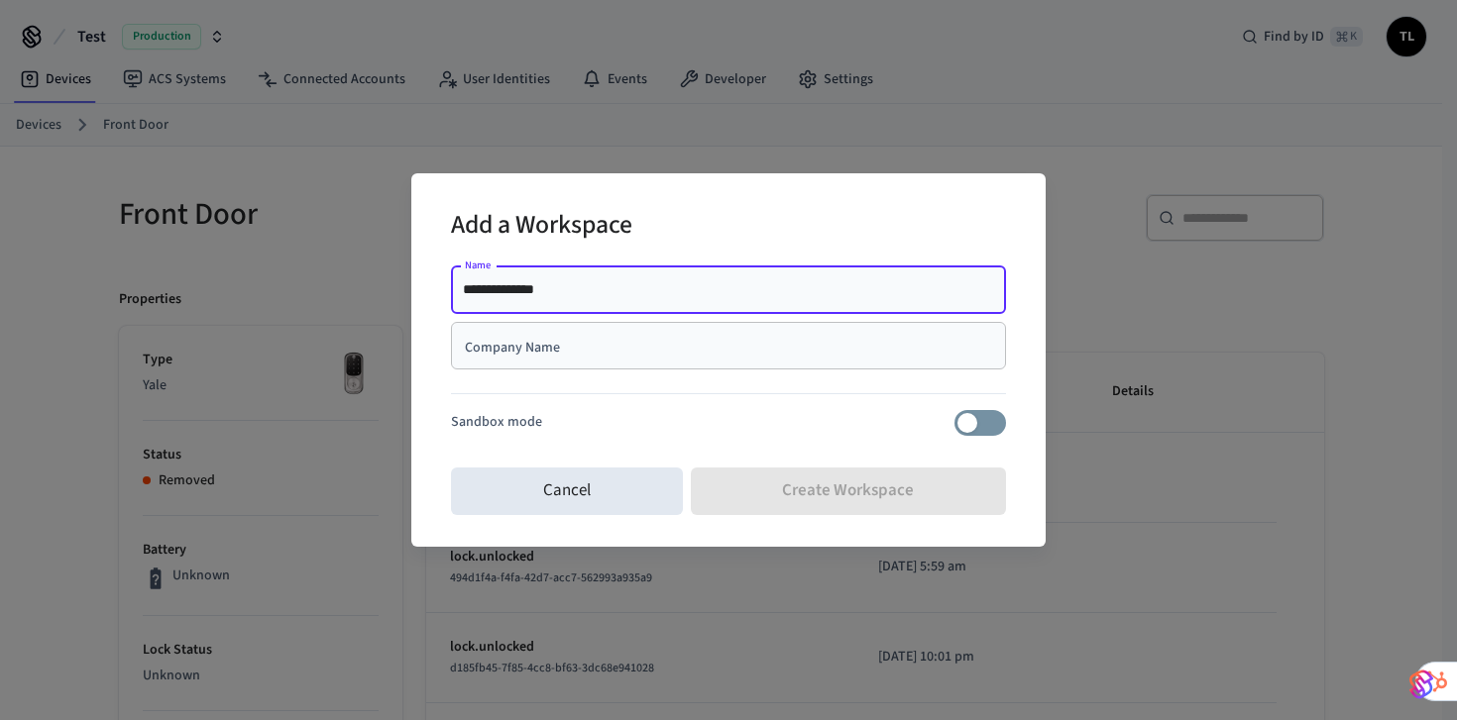
type input "**********"
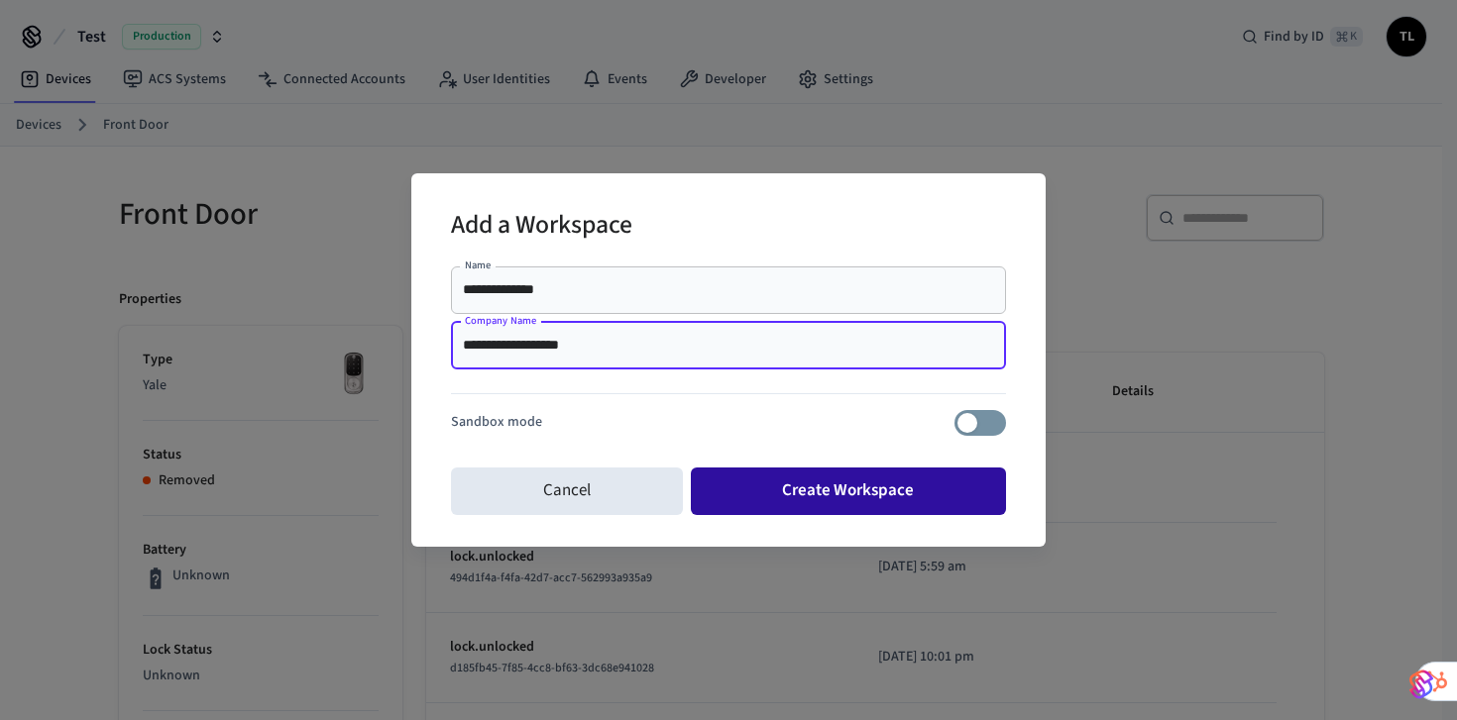
type input "**********"
click at [840, 491] on button "Create Workspace" at bounding box center [849, 492] width 316 height 48
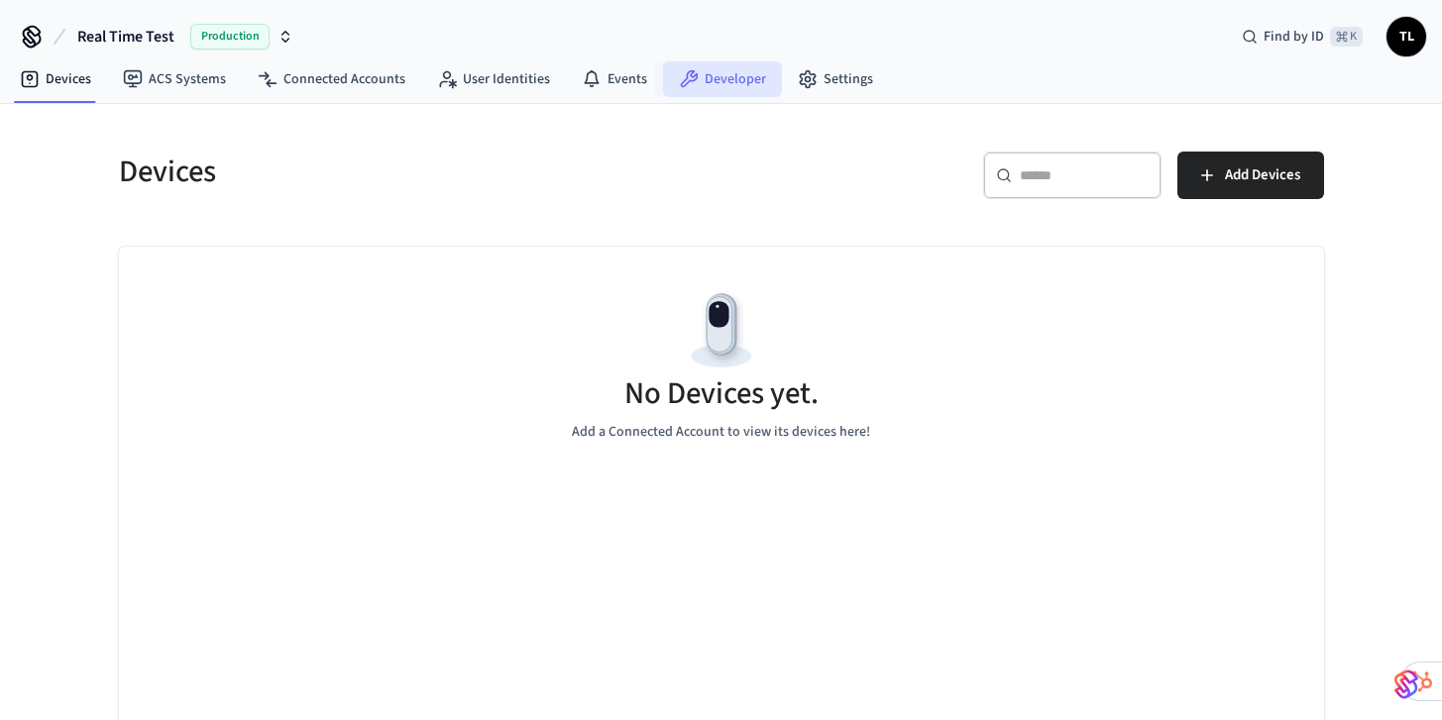
click at [715, 85] on link "Developer" at bounding box center [722, 79] width 119 height 36
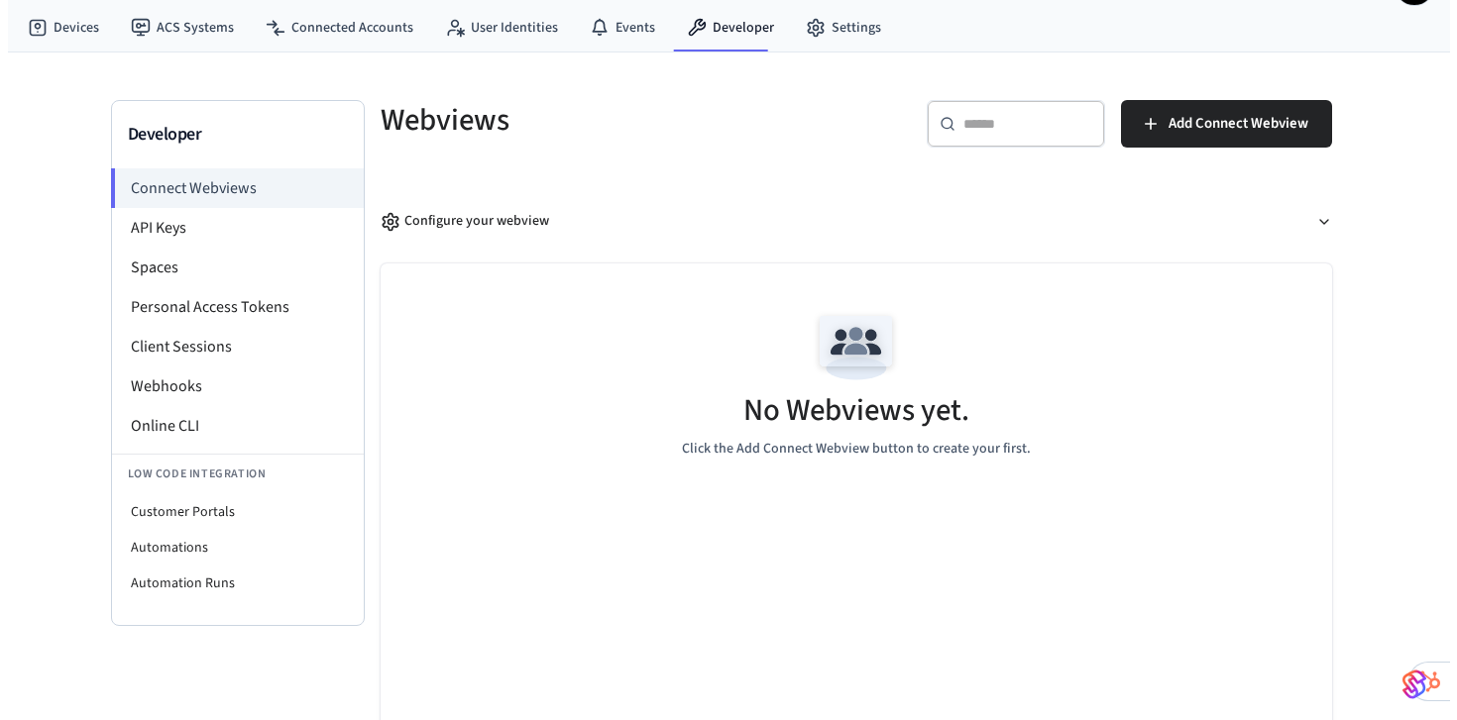
scroll to position [54, 0]
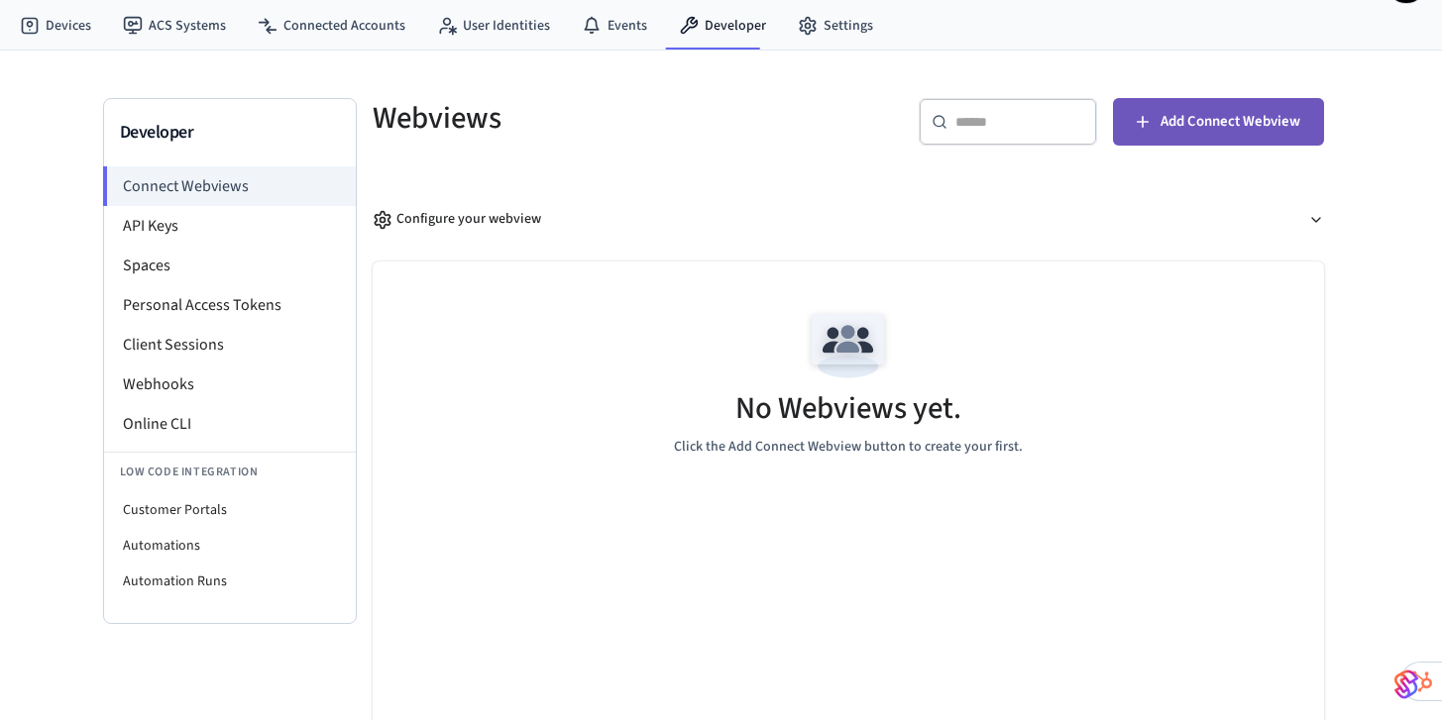
click at [1229, 123] on span "Add Connect Webview" at bounding box center [1230, 122] width 140 height 26
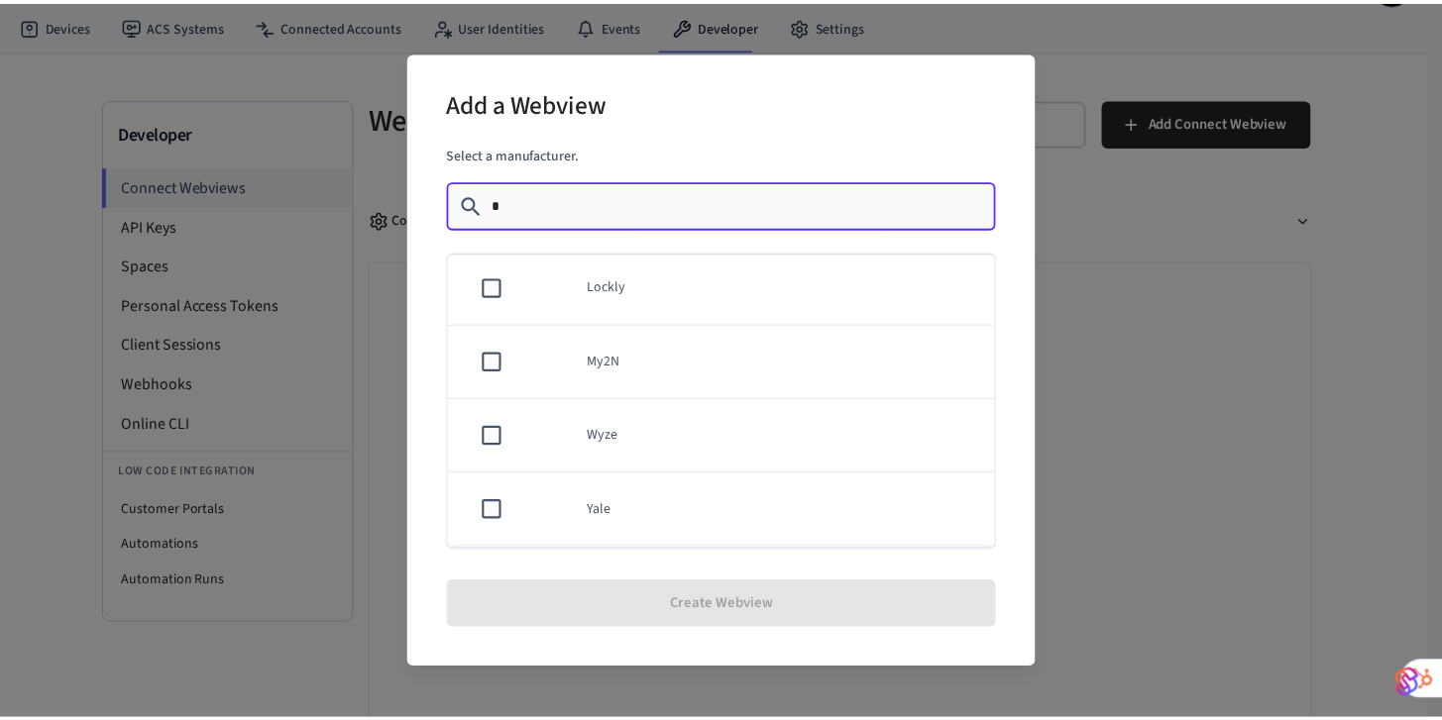
scroll to position [0, 0]
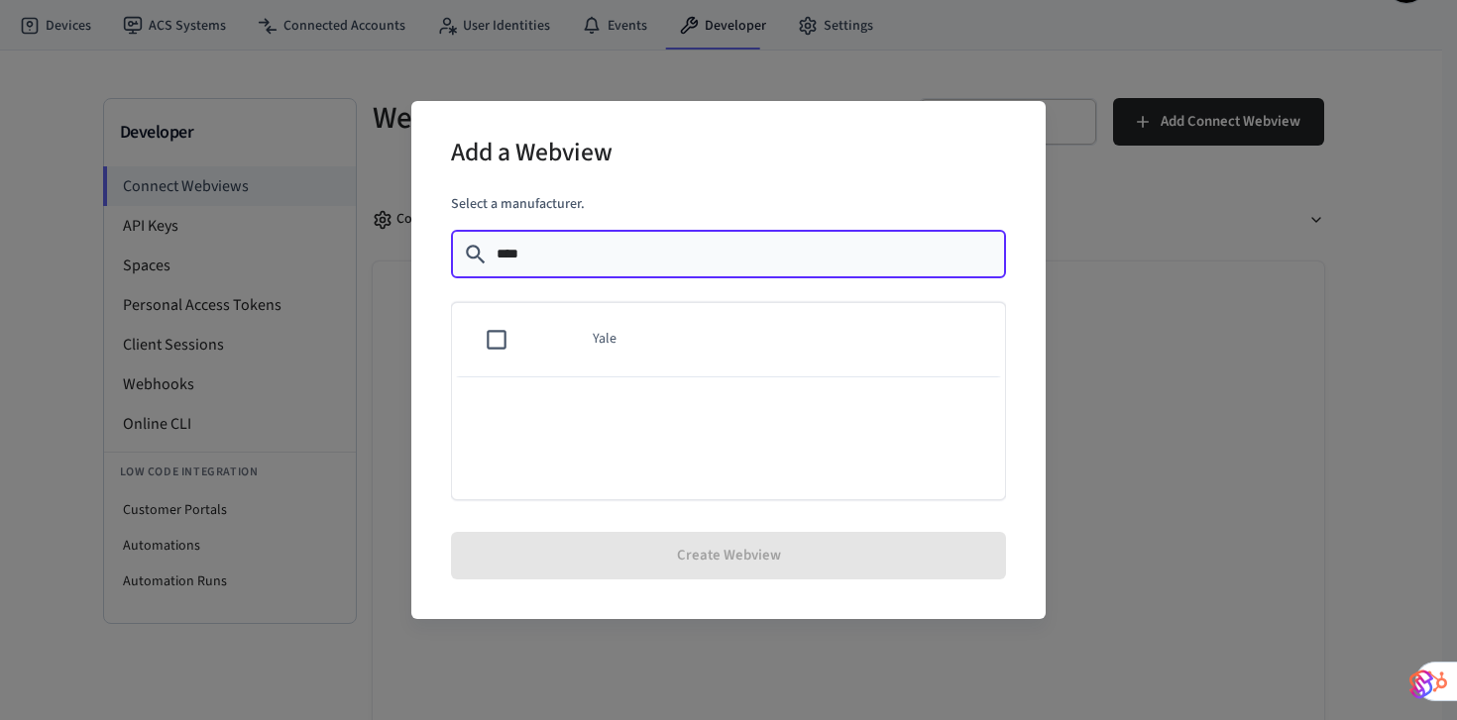
type input "****"
click at [557, 340] on td "sticky table" at bounding box center [551, 340] width 36 height 74
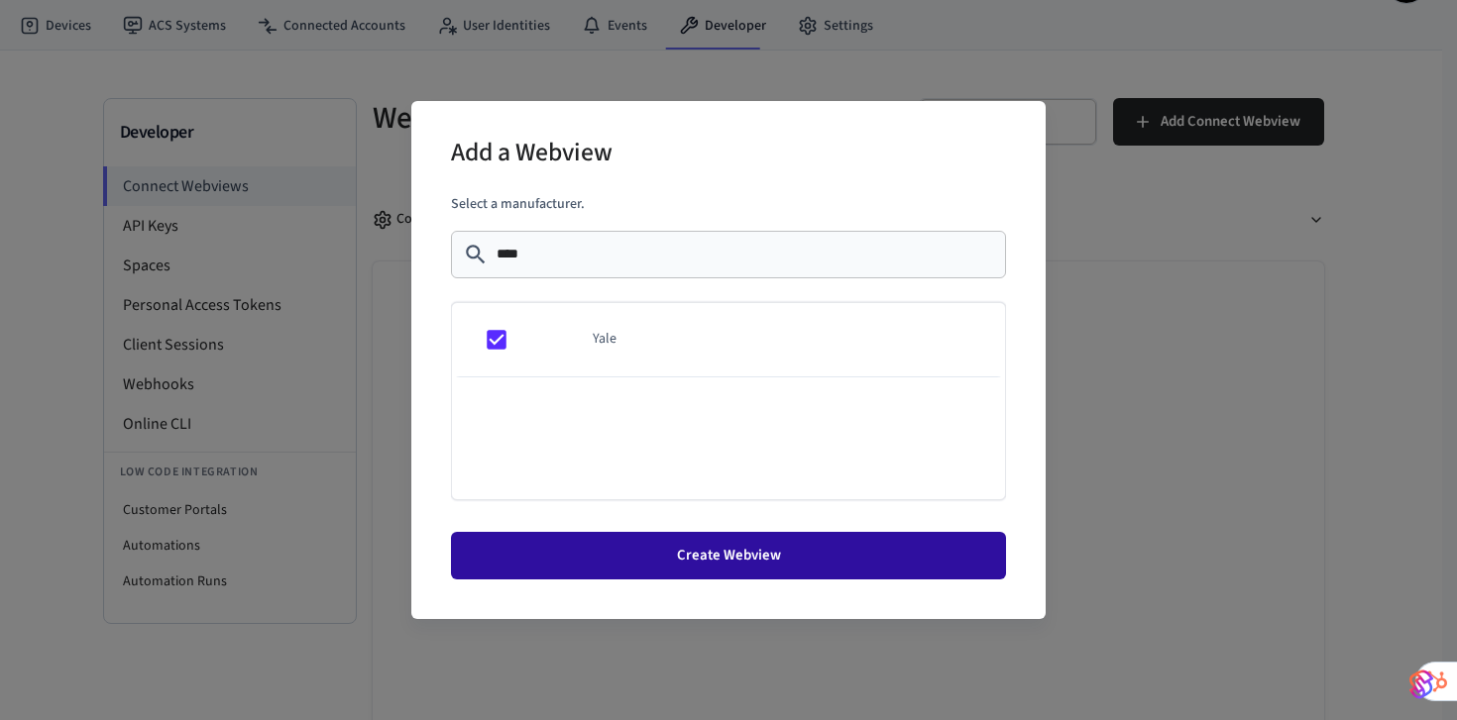
click at [740, 560] on button "Create Webview" at bounding box center [728, 556] width 555 height 48
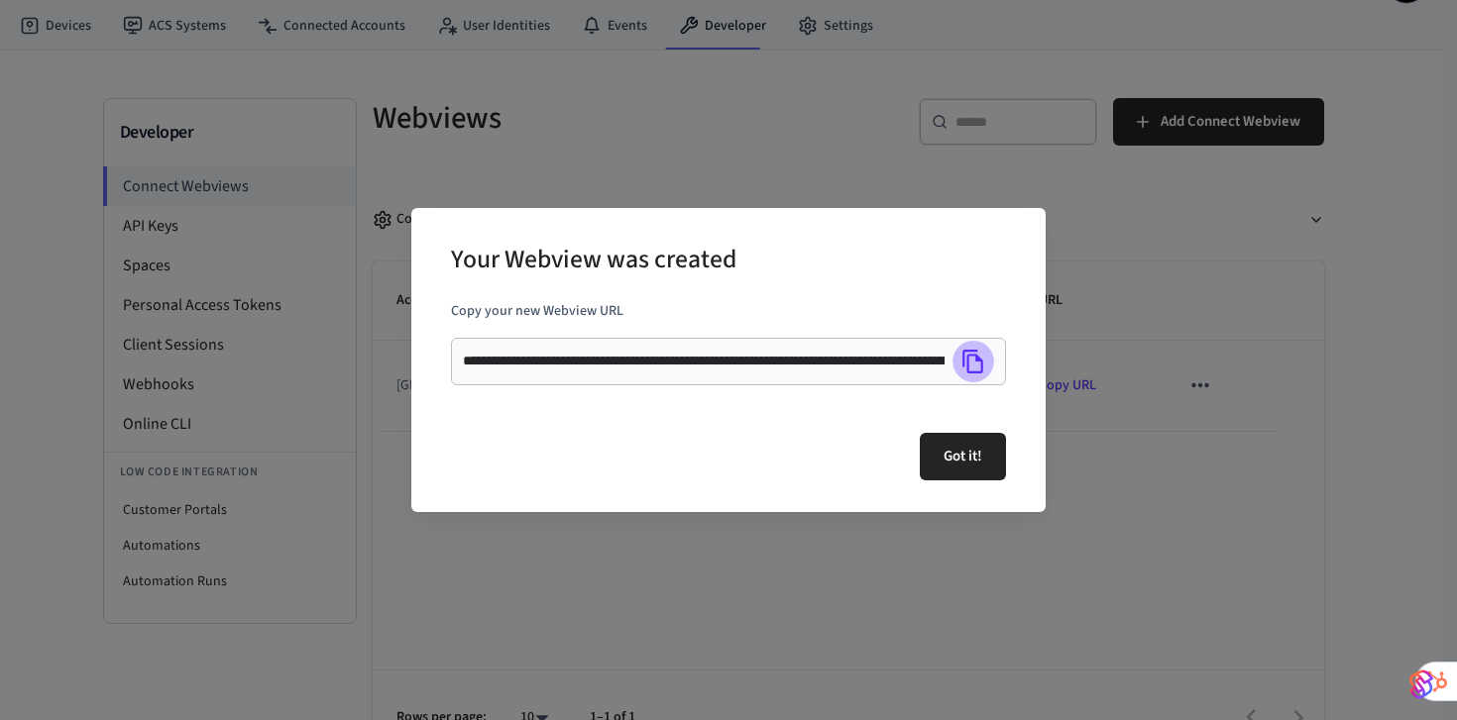
click at [973, 365] on icon "Copy" at bounding box center [973, 362] width 26 height 26
click at [945, 452] on button "Got it!" at bounding box center [963, 457] width 86 height 48
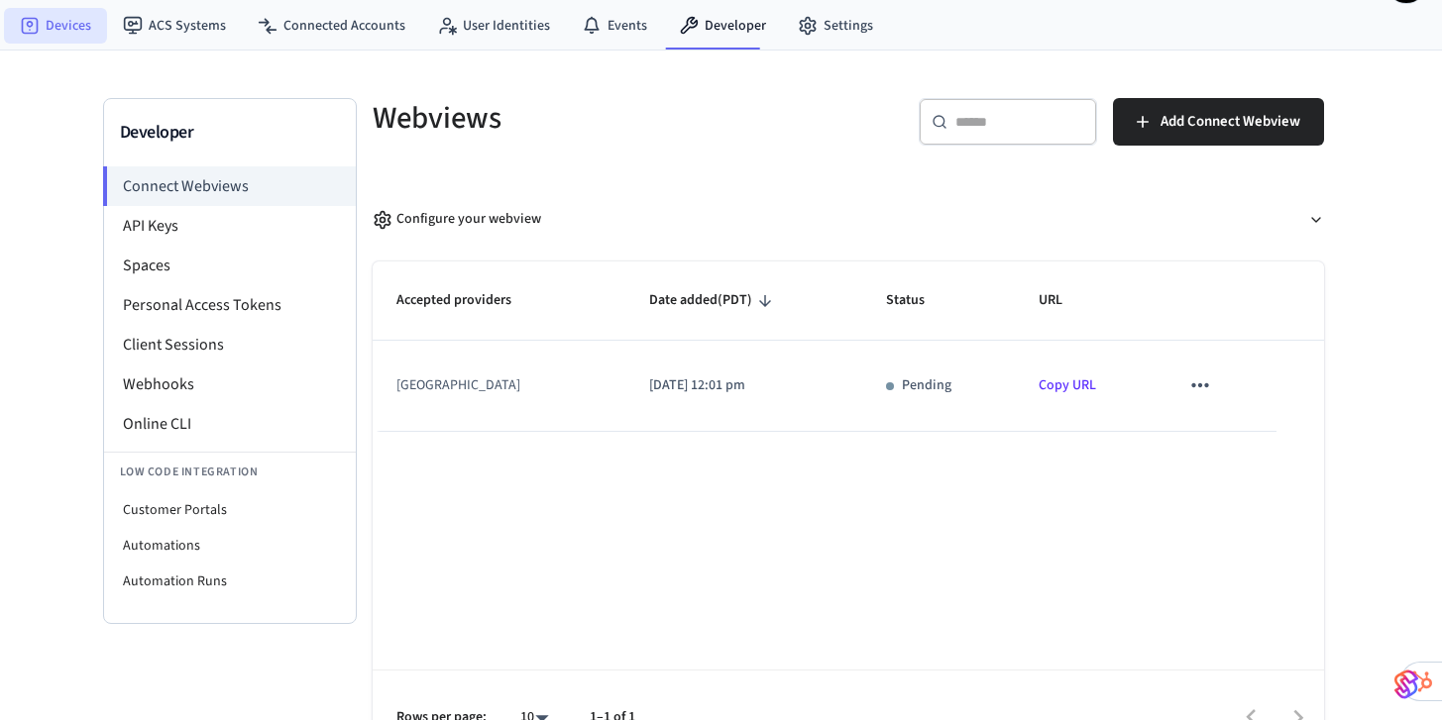
click at [47, 29] on link "Devices" at bounding box center [55, 26] width 103 height 36
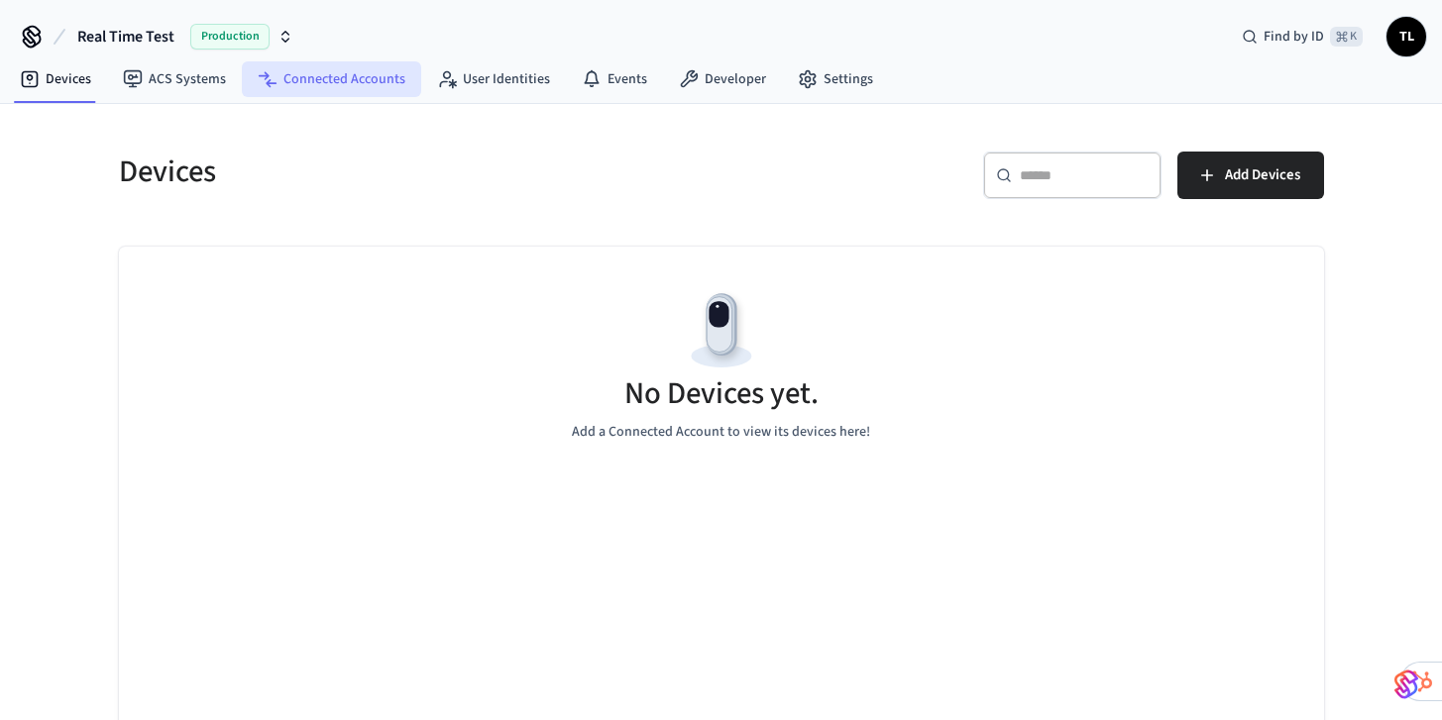
click at [367, 76] on link "Connected Accounts" at bounding box center [331, 79] width 179 height 36
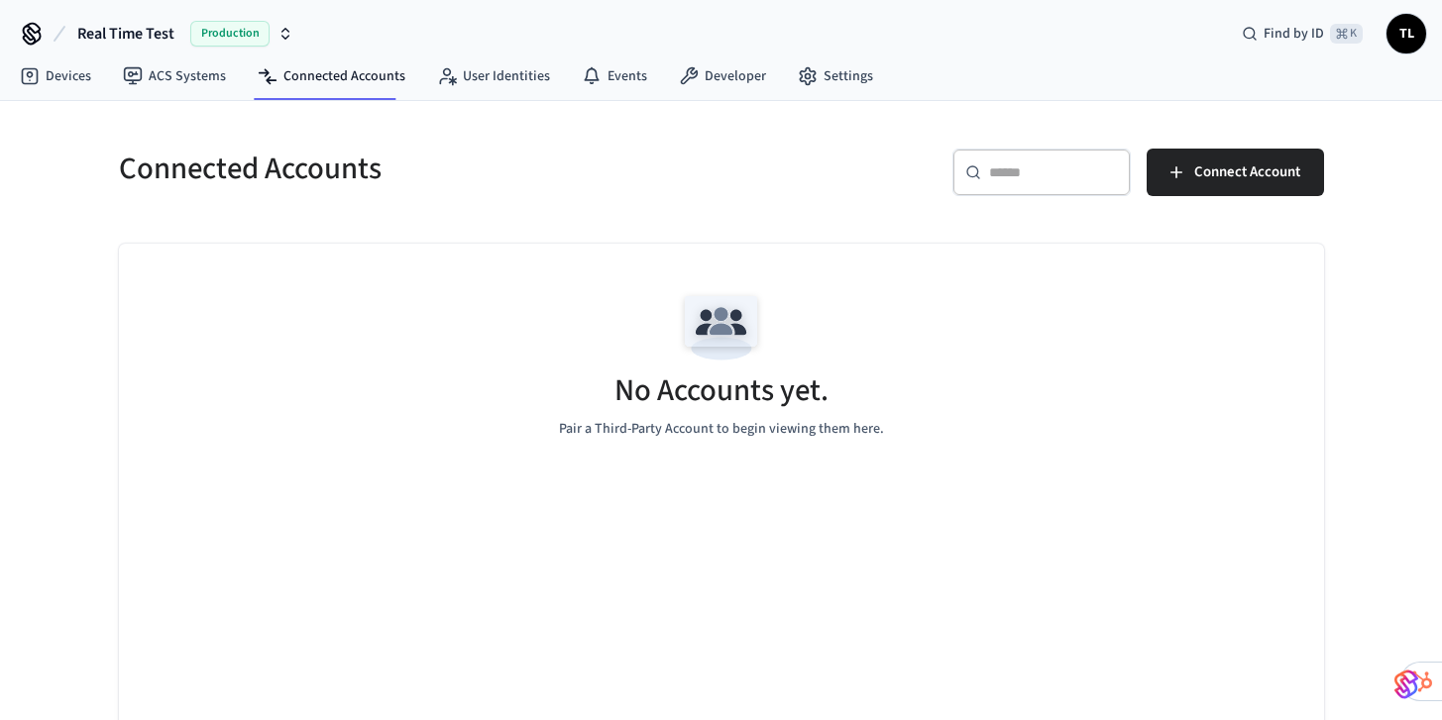
scroll to position [6, 0]
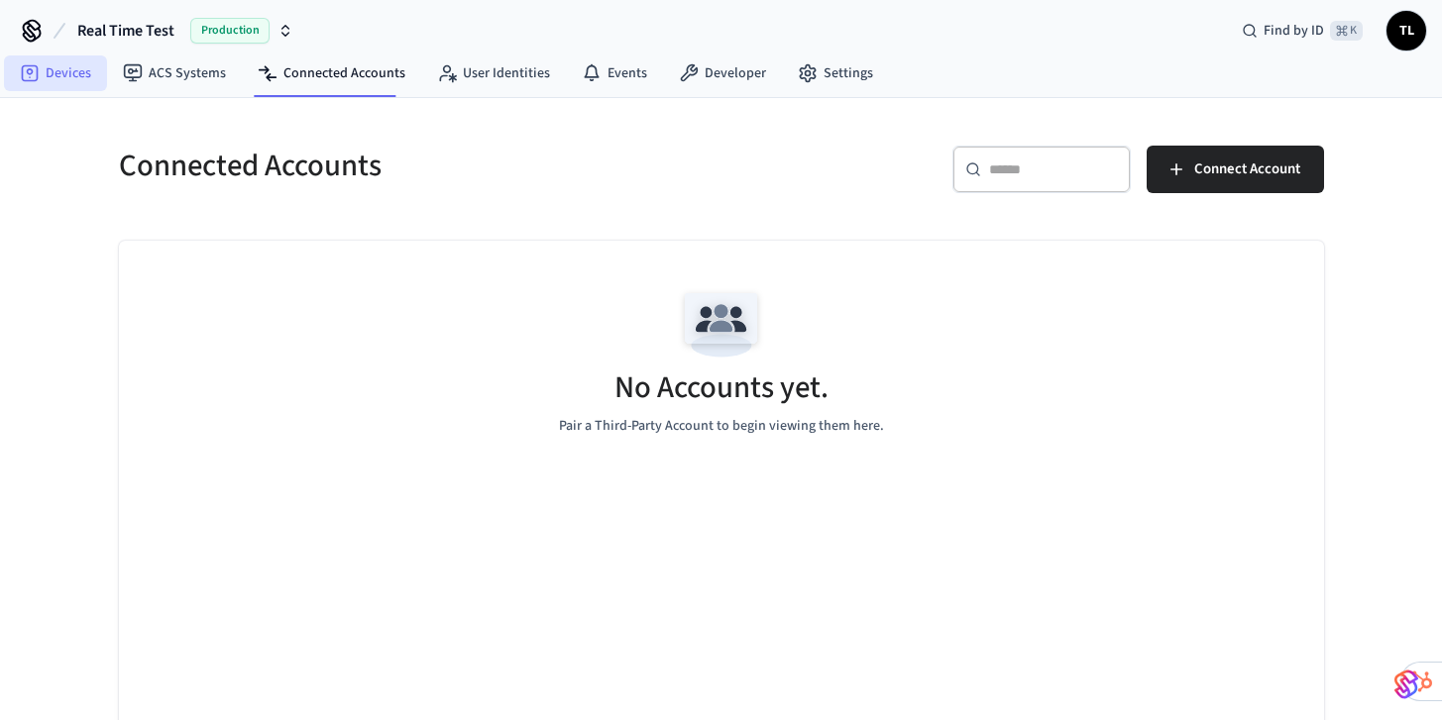
click at [44, 62] on link "Devices" at bounding box center [55, 73] width 103 height 36
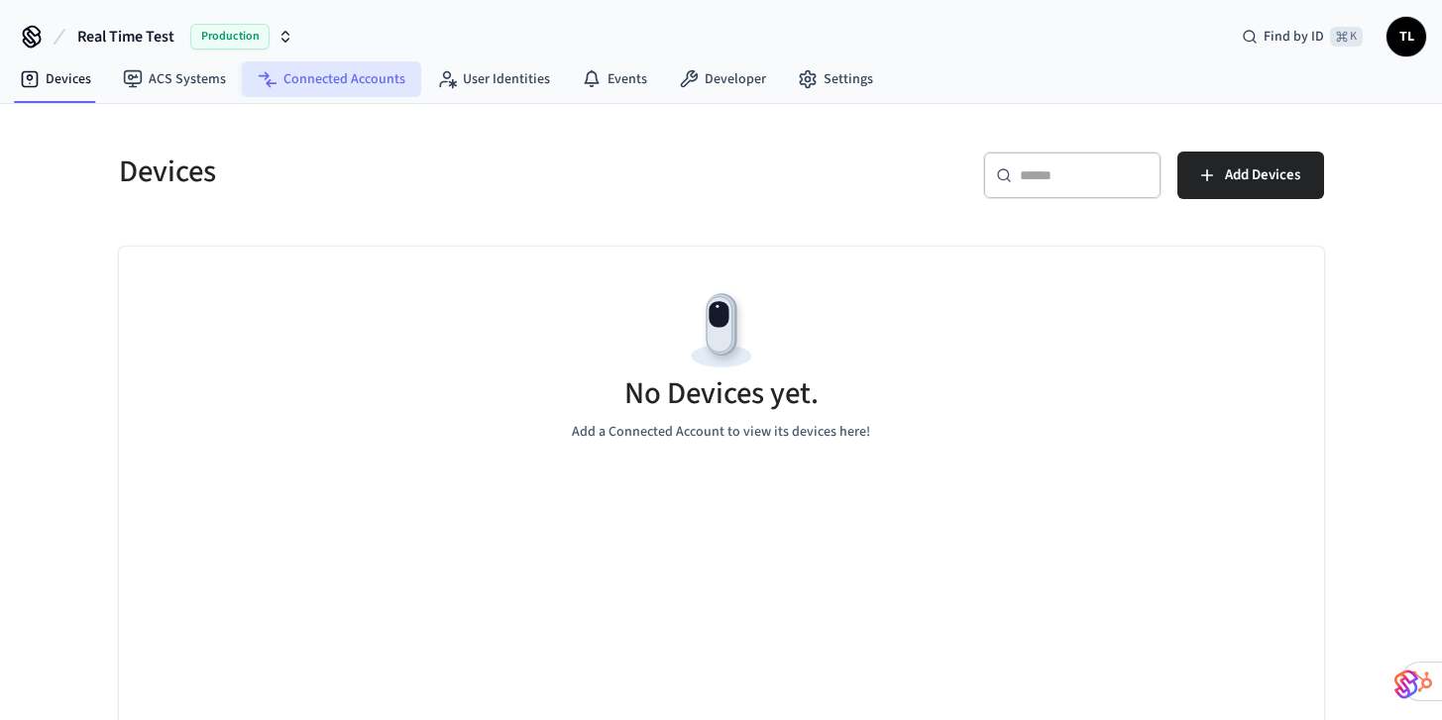
click at [301, 77] on link "Connected Accounts" at bounding box center [331, 79] width 179 height 36
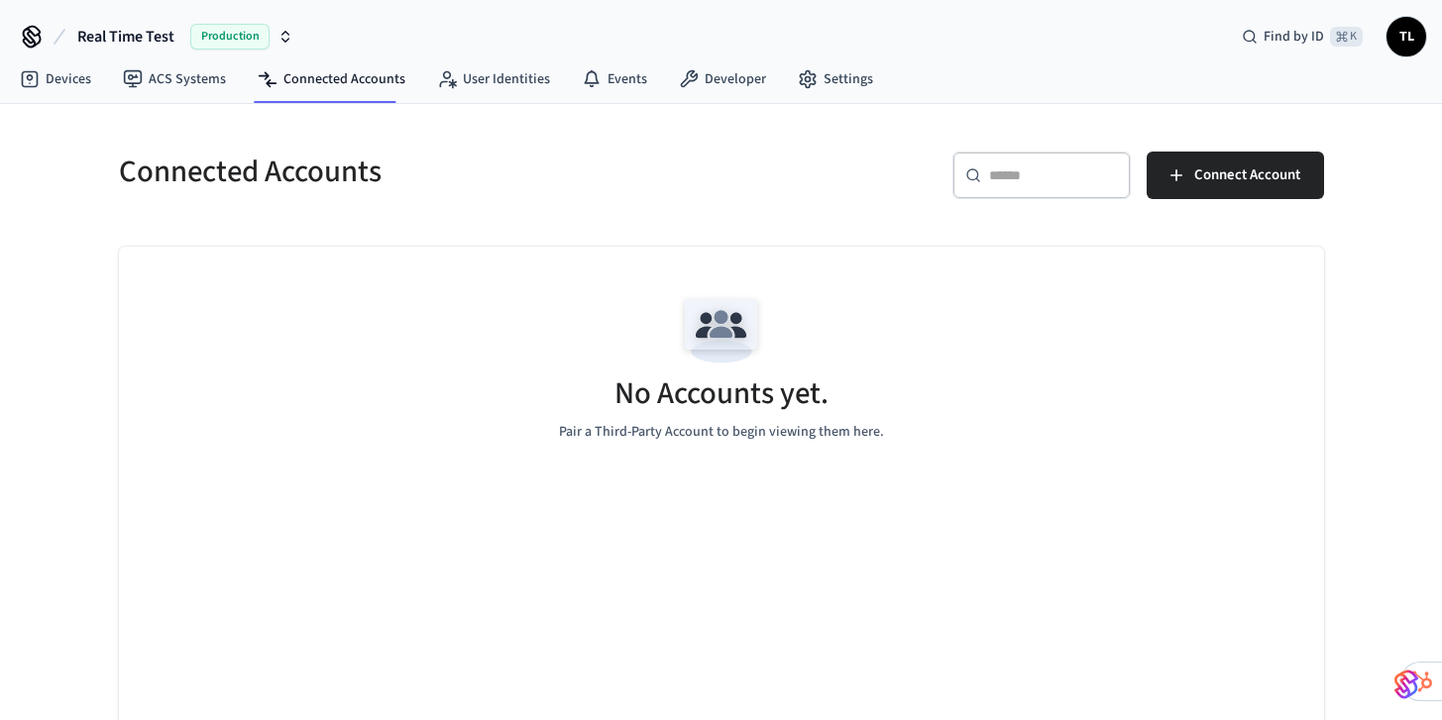
click at [200, 43] on span "Production" at bounding box center [229, 37] width 79 height 26
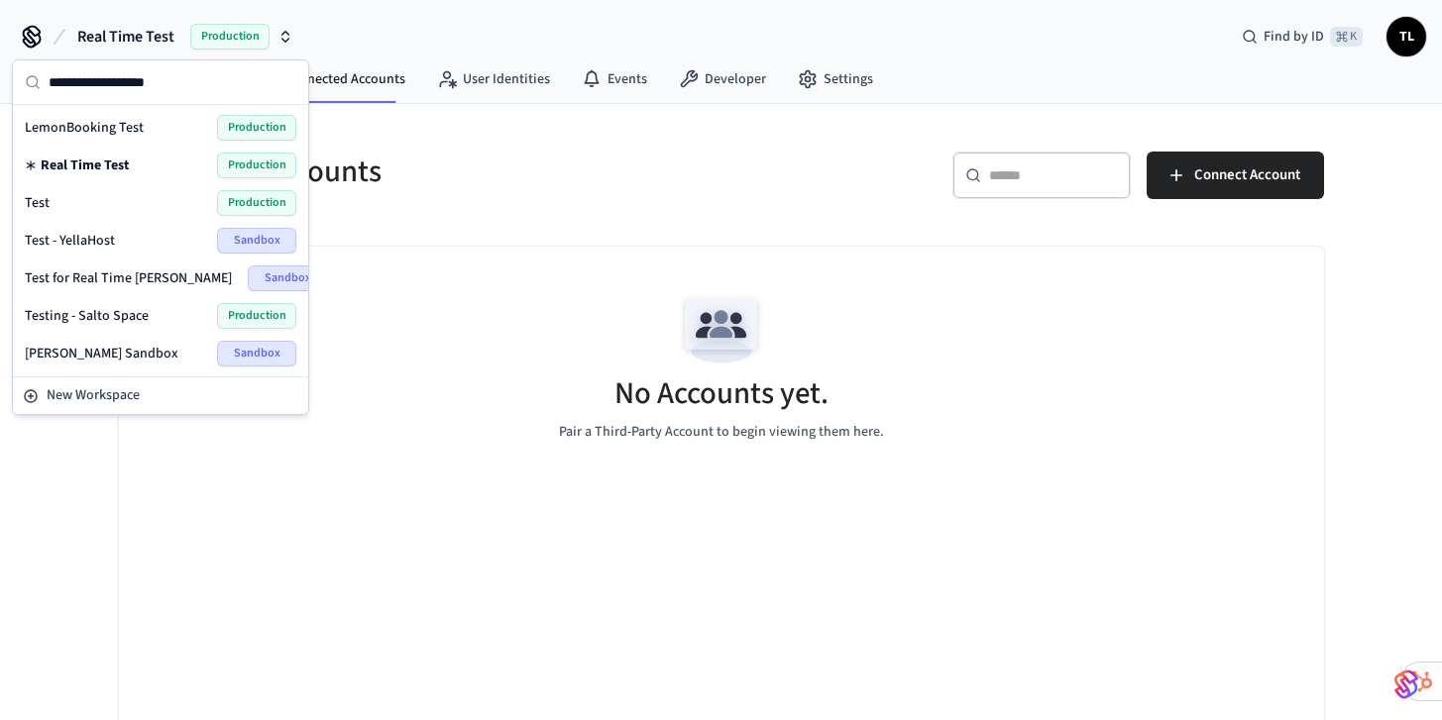
click at [200, 43] on span "Production" at bounding box center [229, 37] width 79 height 26
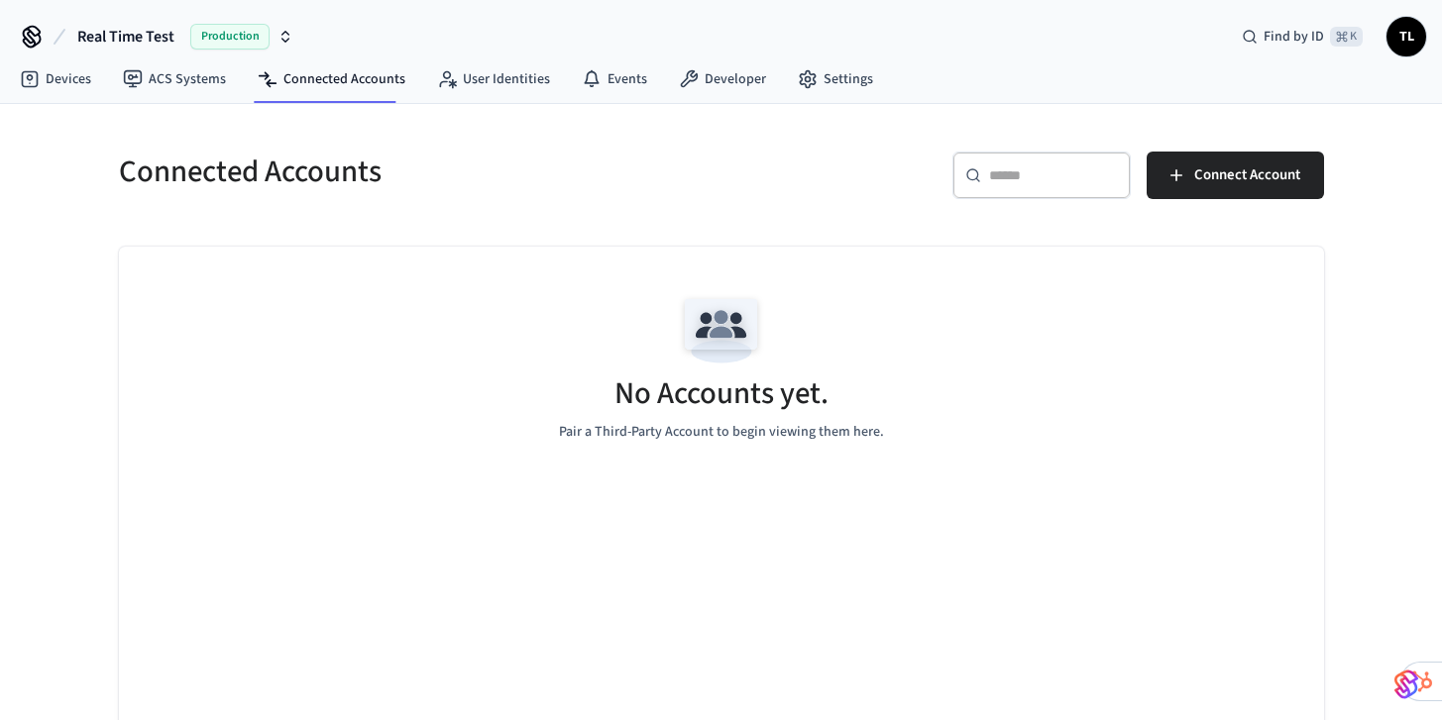
click at [156, 35] on span "Real Time Test" at bounding box center [125, 37] width 97 height 24
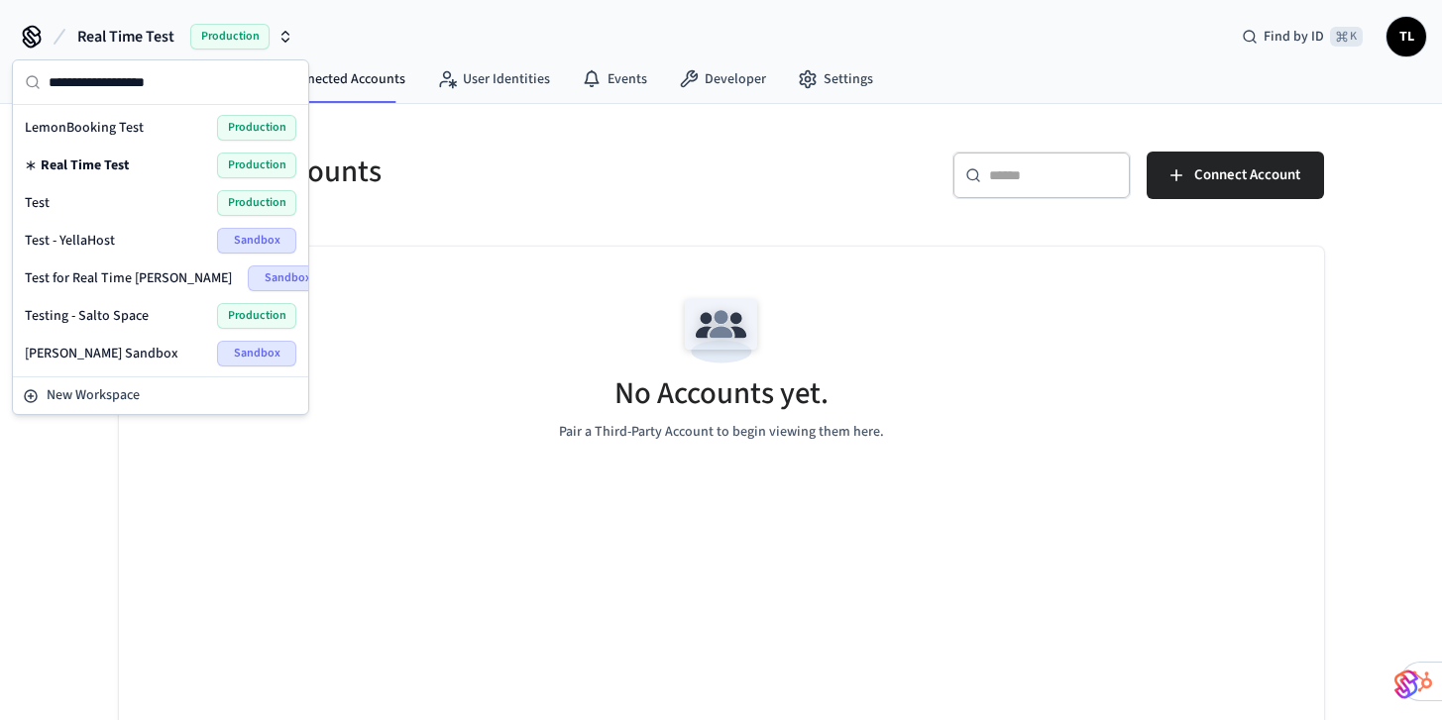
click at [515, 164] on h5 "Connected Accounts" at bounding box center [414, 172] width 591 height 41
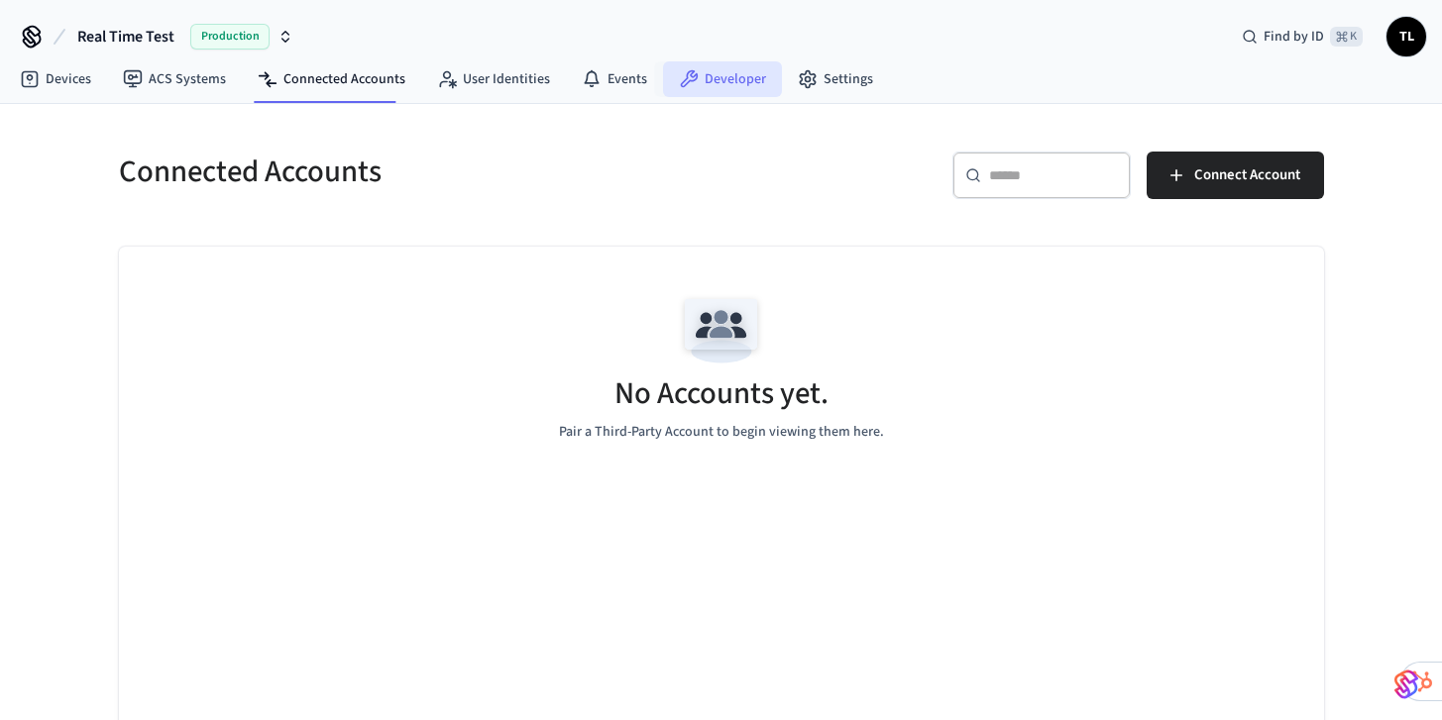
click at [701, 81] on link "Developer" at bounding box center [722, 79] width 119 height 36
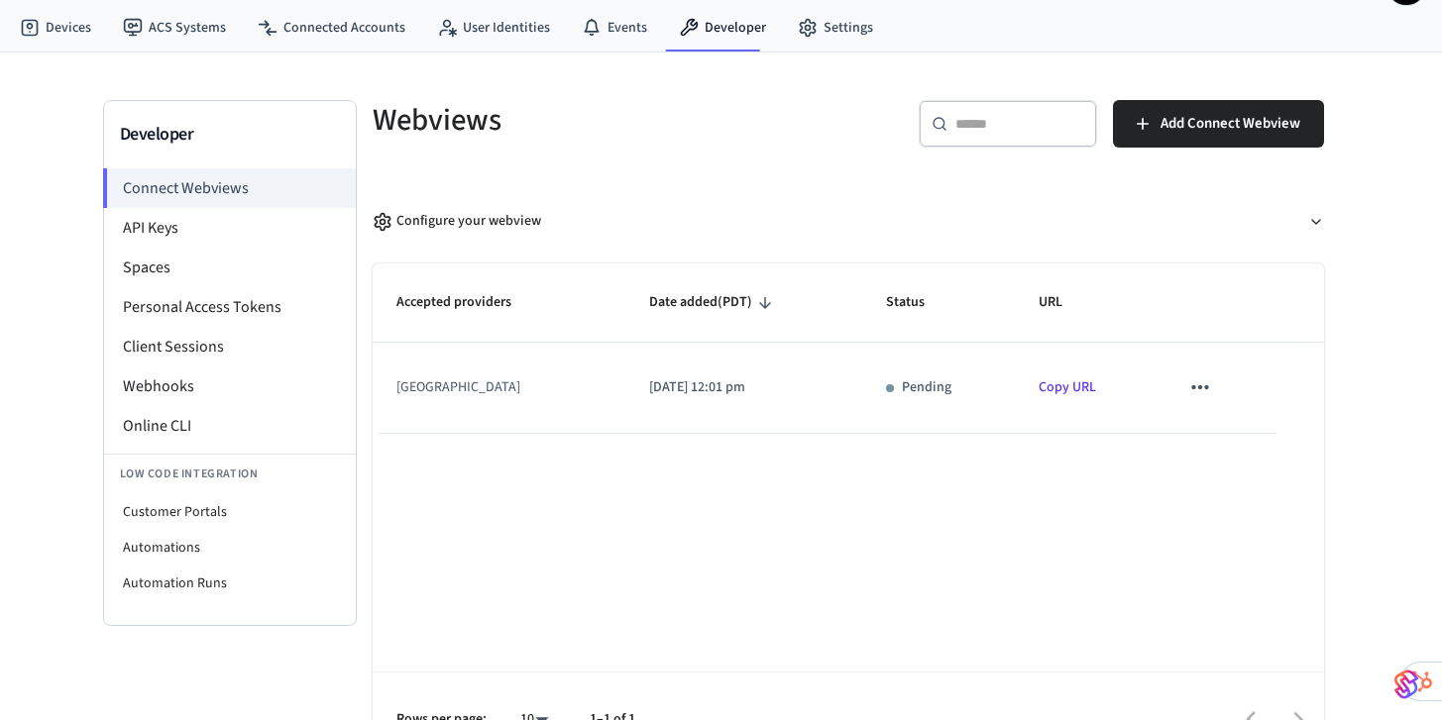
scroll to position [61, 0]
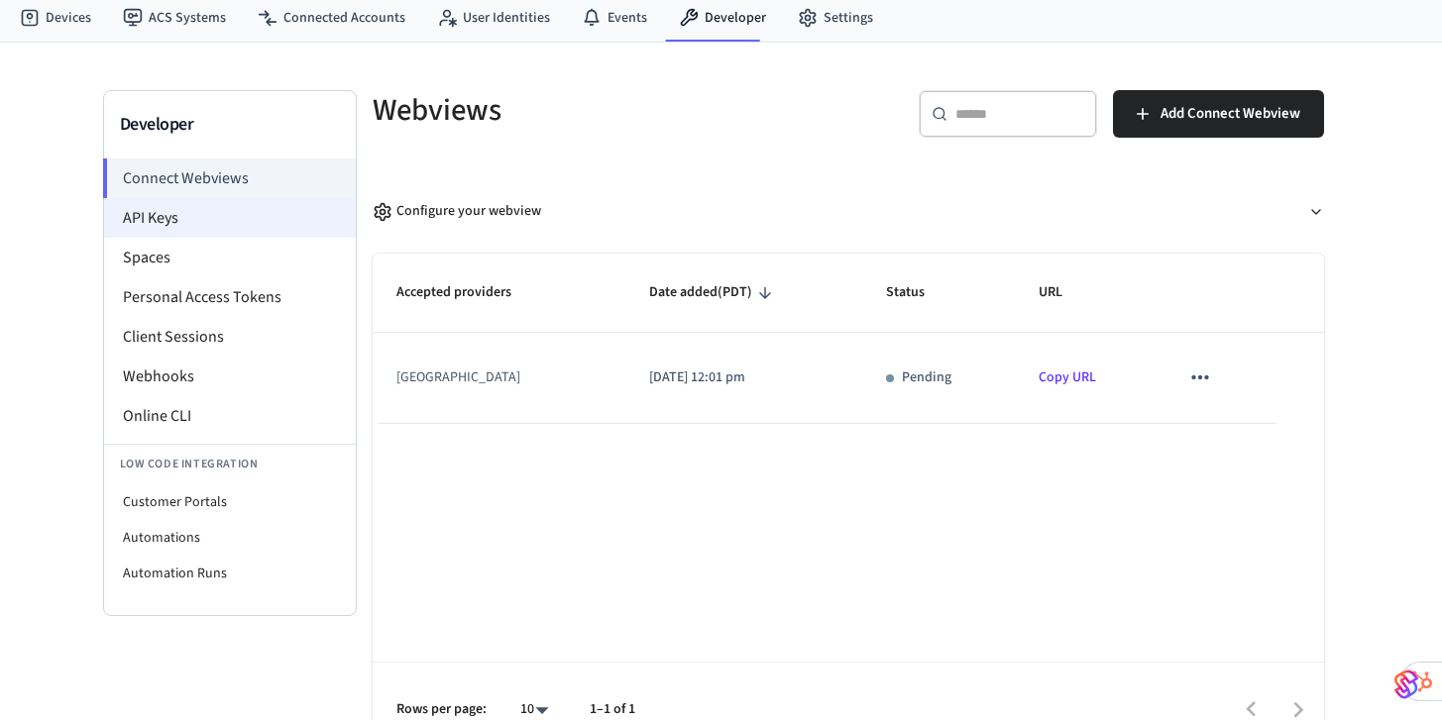
click at [208, 234] on li "API Keys" at bounding box center [230, 218] width 252 height 40
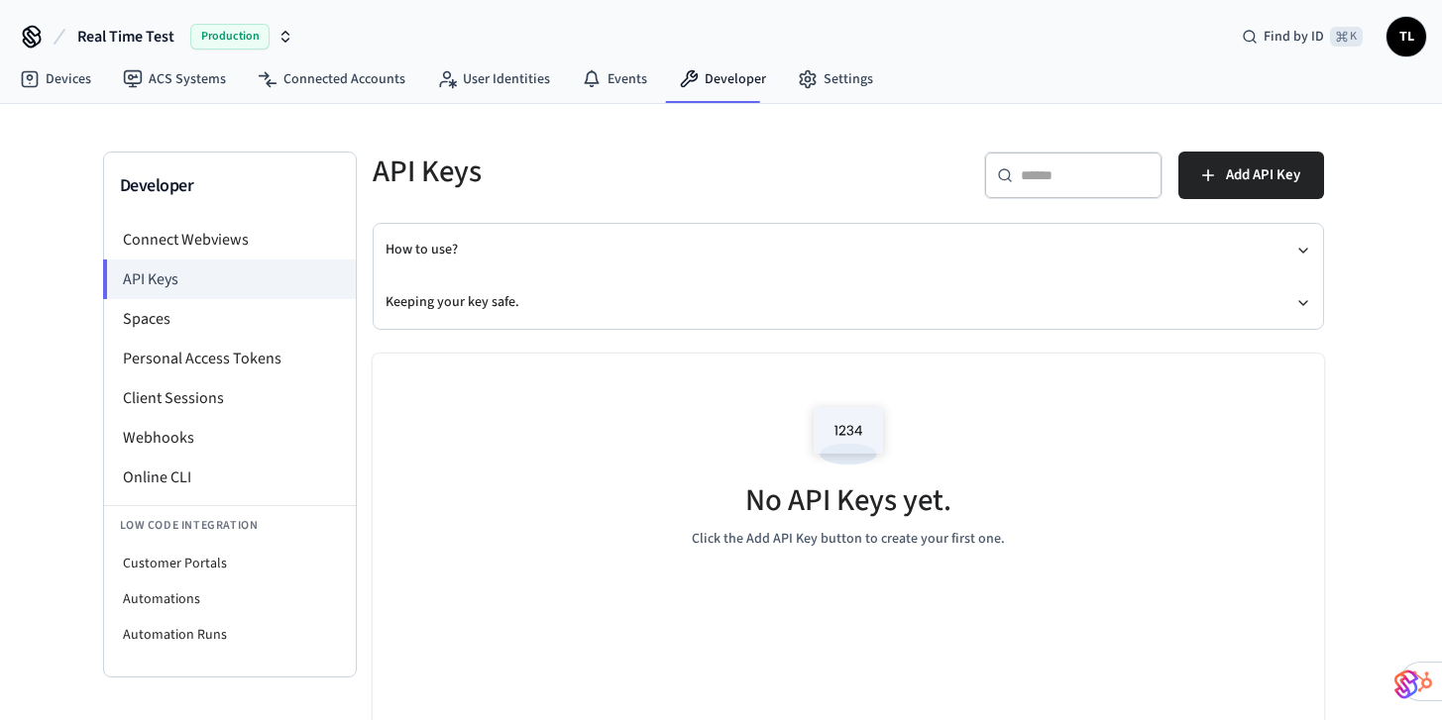
click at [172, 42] on span "Real Time Test" at bounding box center [125, 37] width 97 height 24
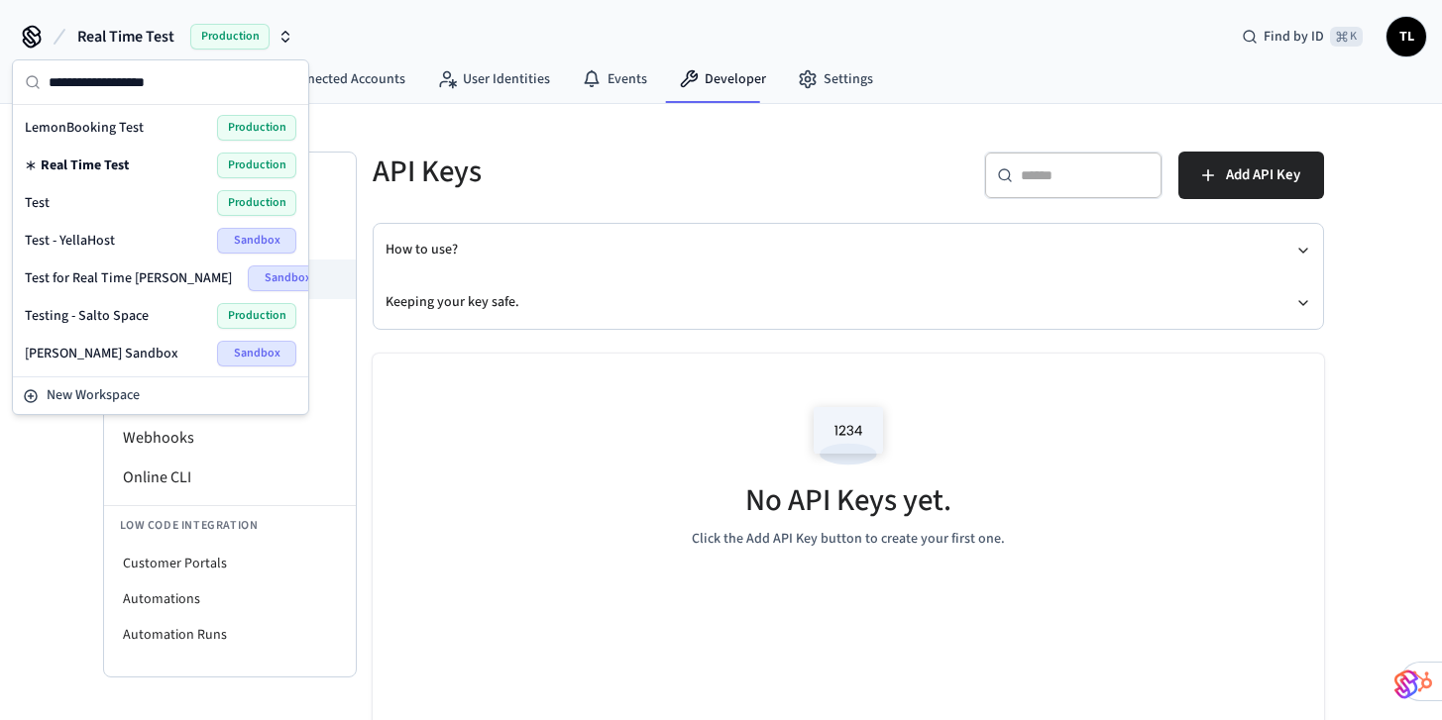
click at [573, 179] on h5 "API Keys" at bounding box center [605, 172] width 464 height 41
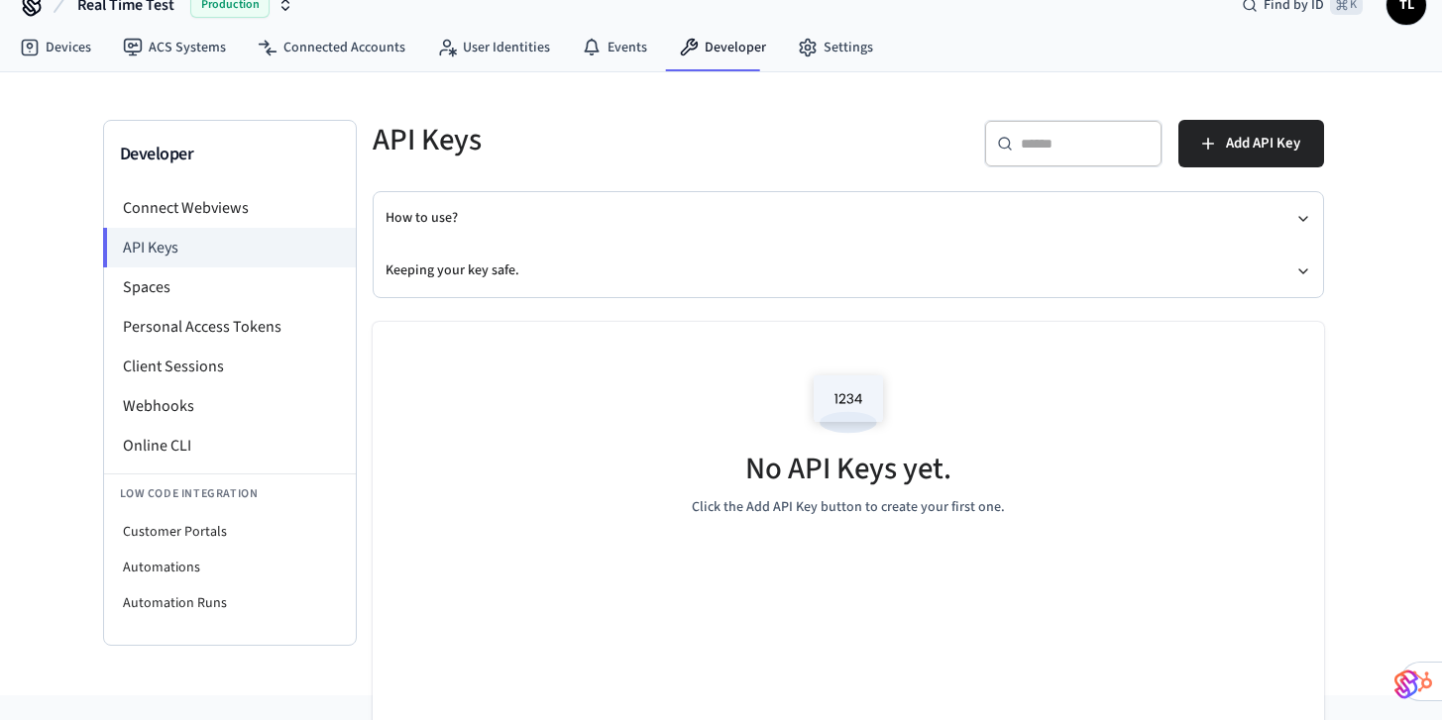
scroll to position [52, 0]
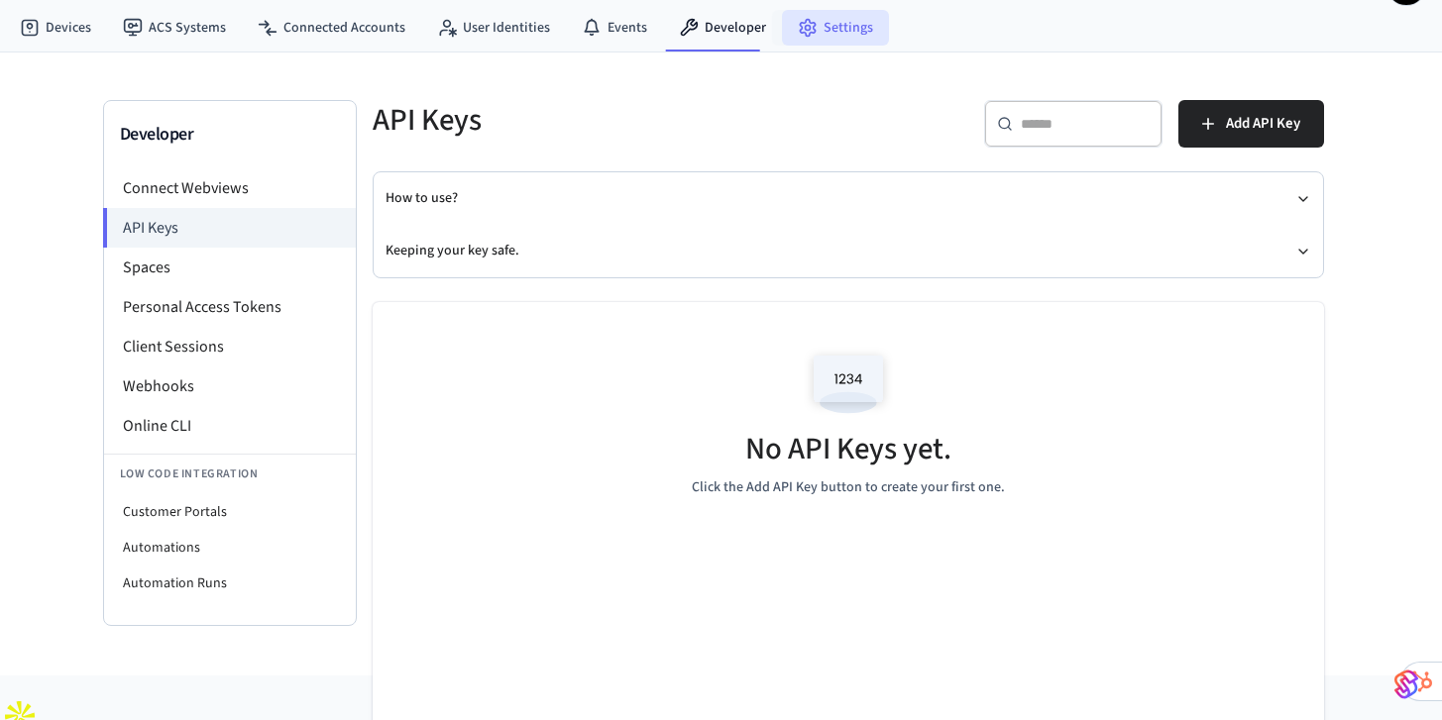
click at [852, 27] on link "Settings" at bounding box center [835, 28] width 107 height 36
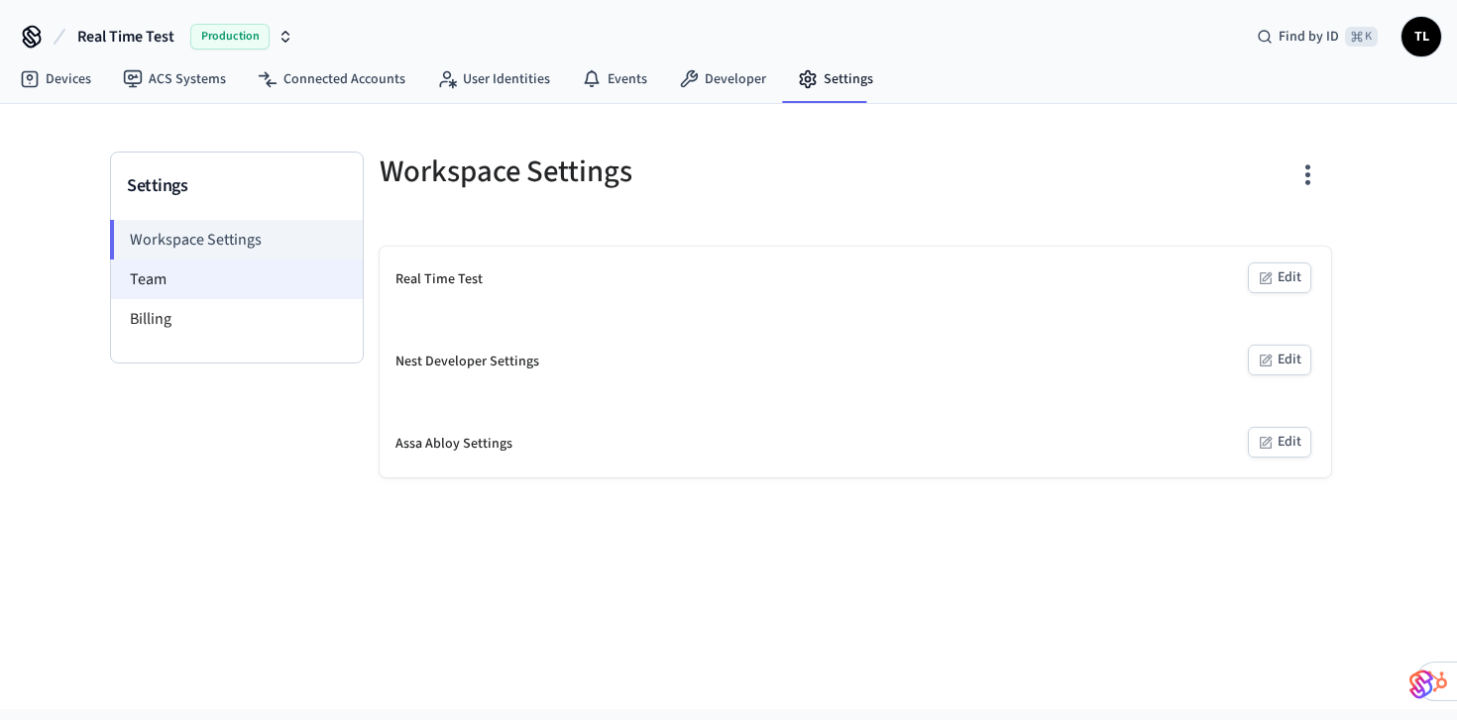
click at [232, 276] on li "Team" at bounding box center [237, 280] width 252 height 40
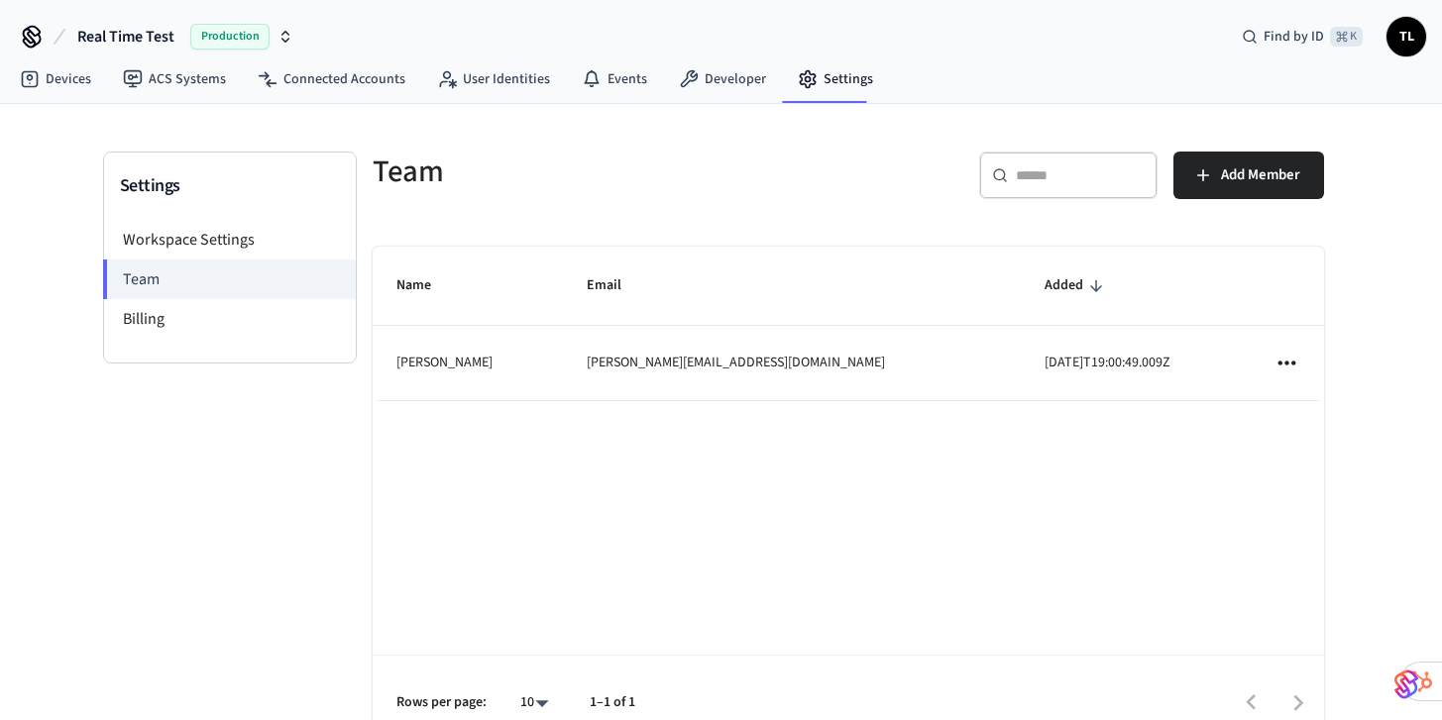
click at [1265, 199] on div "​ ​ Add Member" at bounding box center [1092, 183] width 464 height 63
click at [1252, 183] on span "Add Member" at bounding box center [1260, 176] width 79 height 26
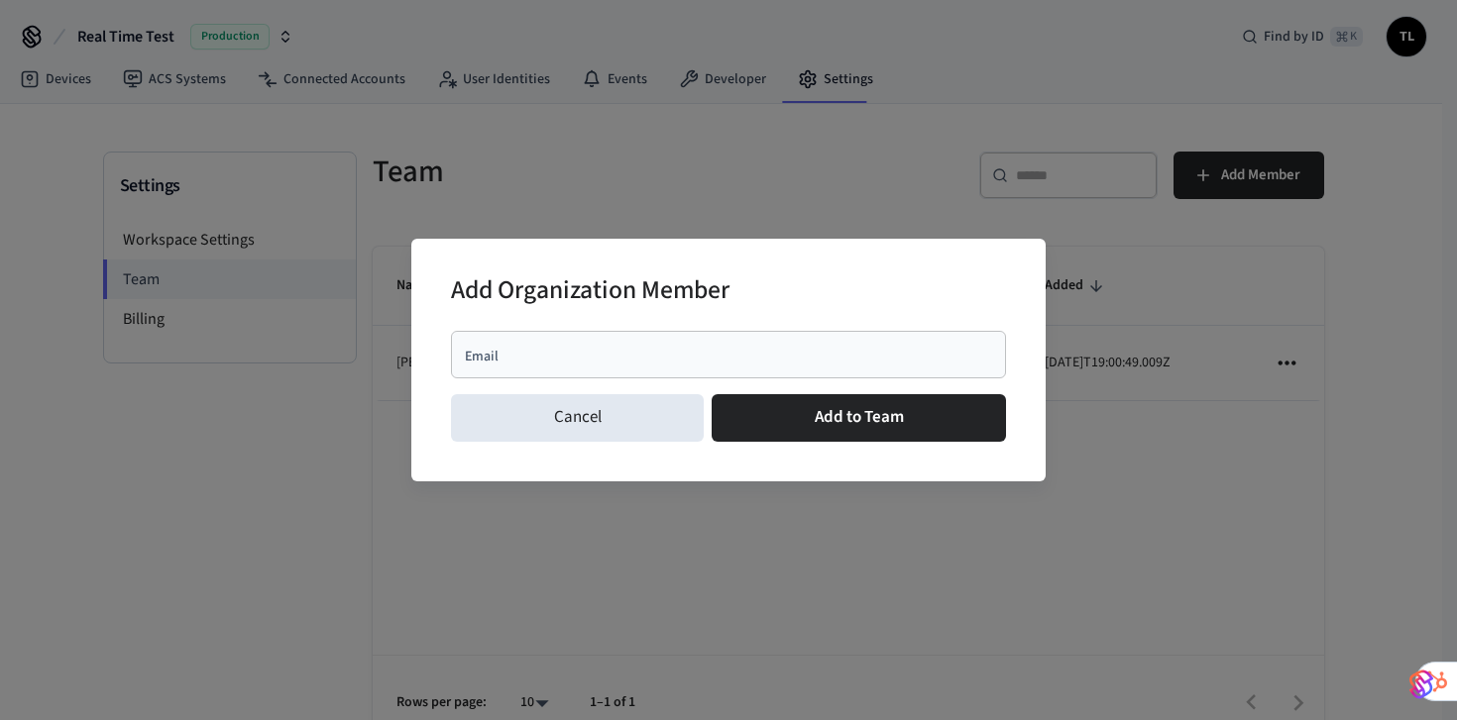
click at [769, 344] on div "Email" at bounding box center [728, 355] width 555 height 48
click at [818, 188] on div "Add Organization Member Email Email Cancel Add to Team" at bounding box center [728, 360] width 1457 height 720
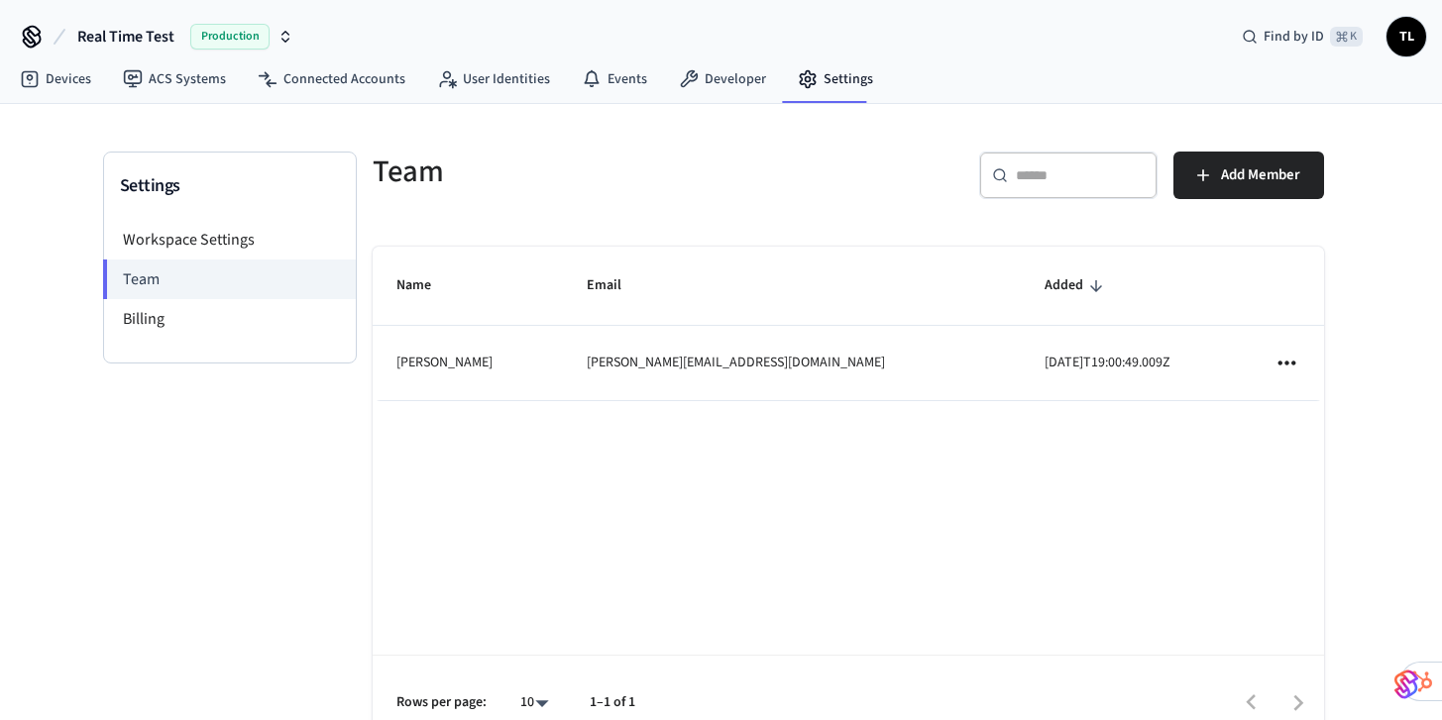
click at [567, 174] on h5 "Team" at bounding box center [605, 172] width 464 height 41
click at [43, 86] on link "Devices" at bounding box center [55, 79] width 103 height 36
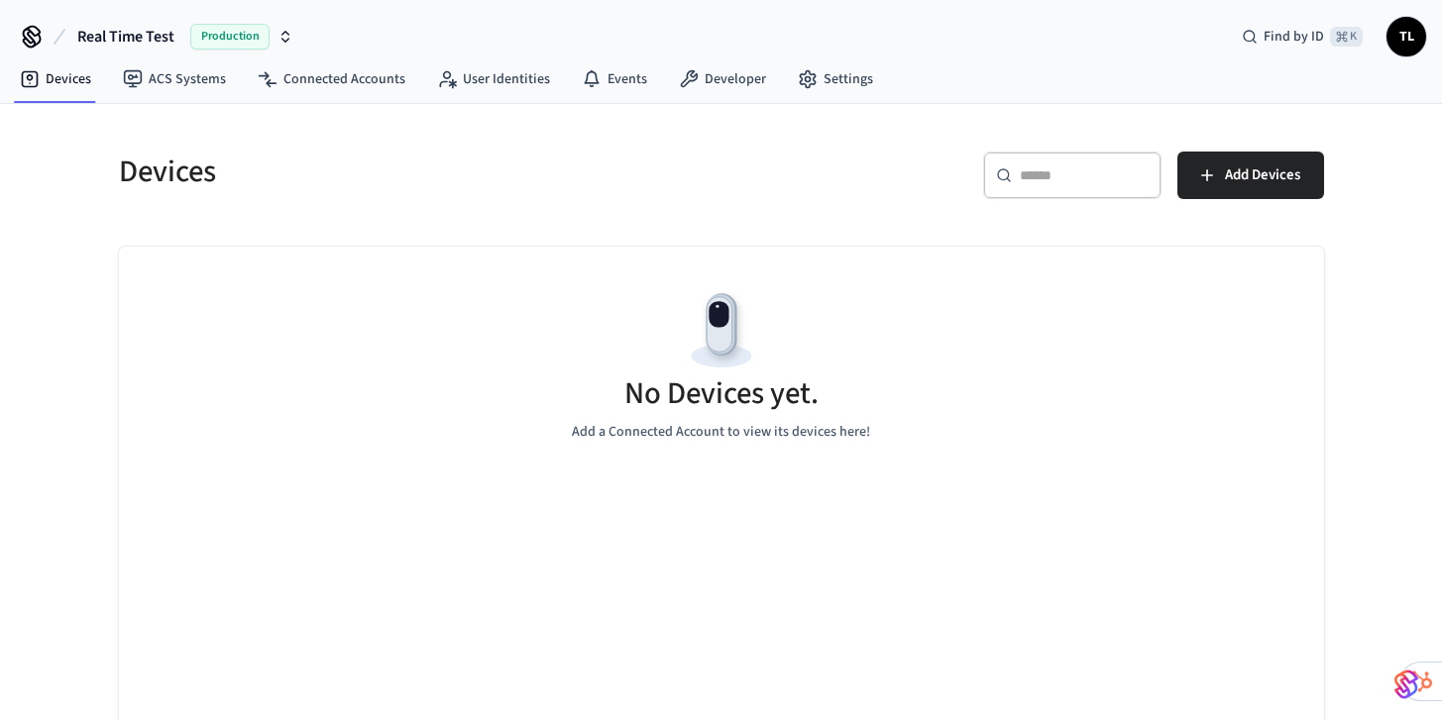
scroll to position [3, 0]
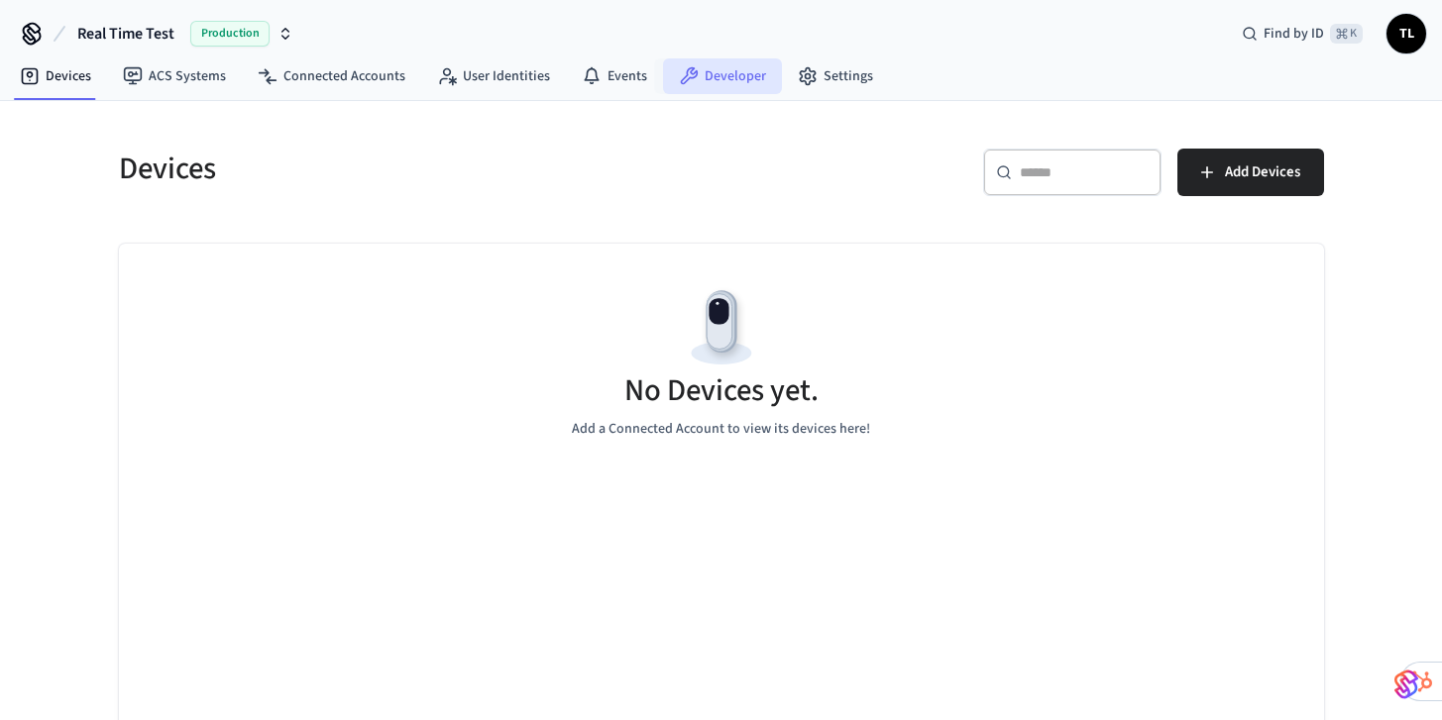
click at [711, 71] on link "Developer" at bounding box center [722, 76] width 119 height 36
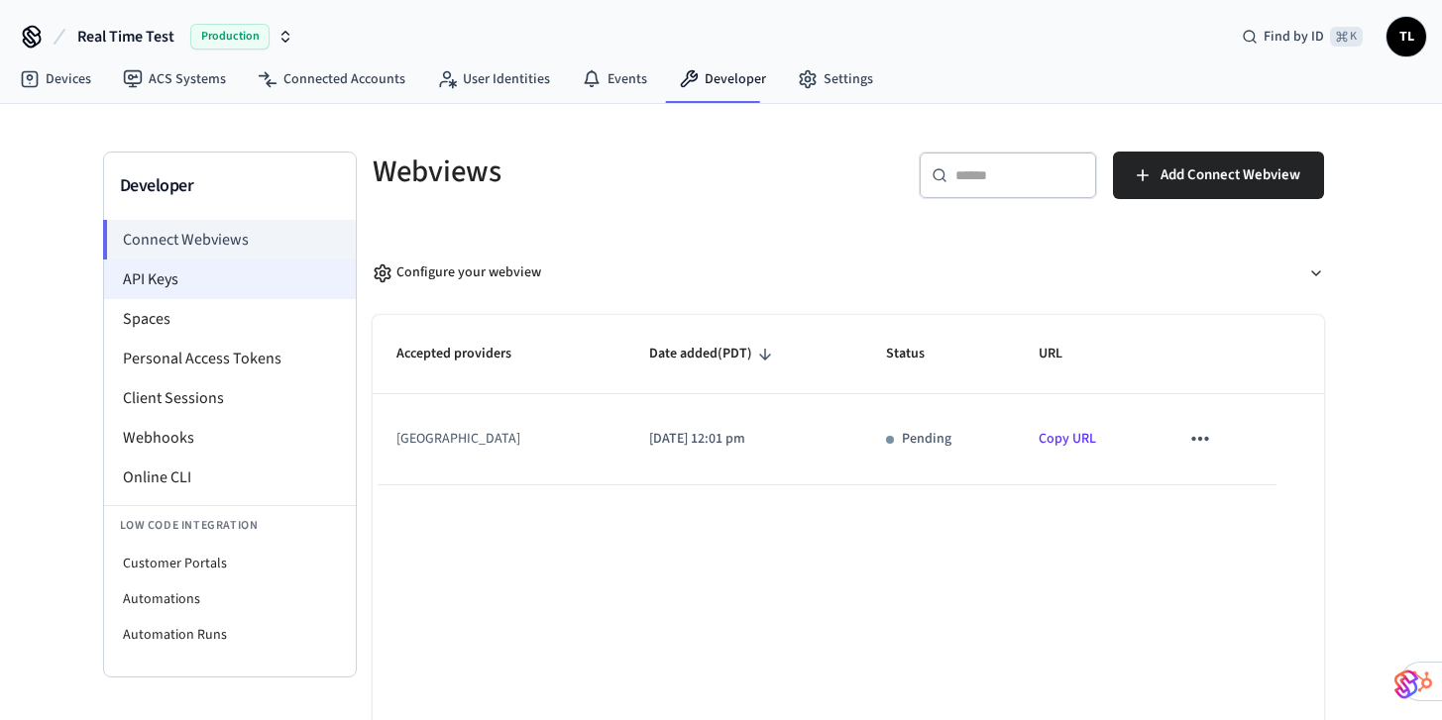
click at [264, 275] on li "API Keys" at bounding box center [230, 280] width 252 height 40
